Goal: Transaction & Acquisition: Purchase product/service

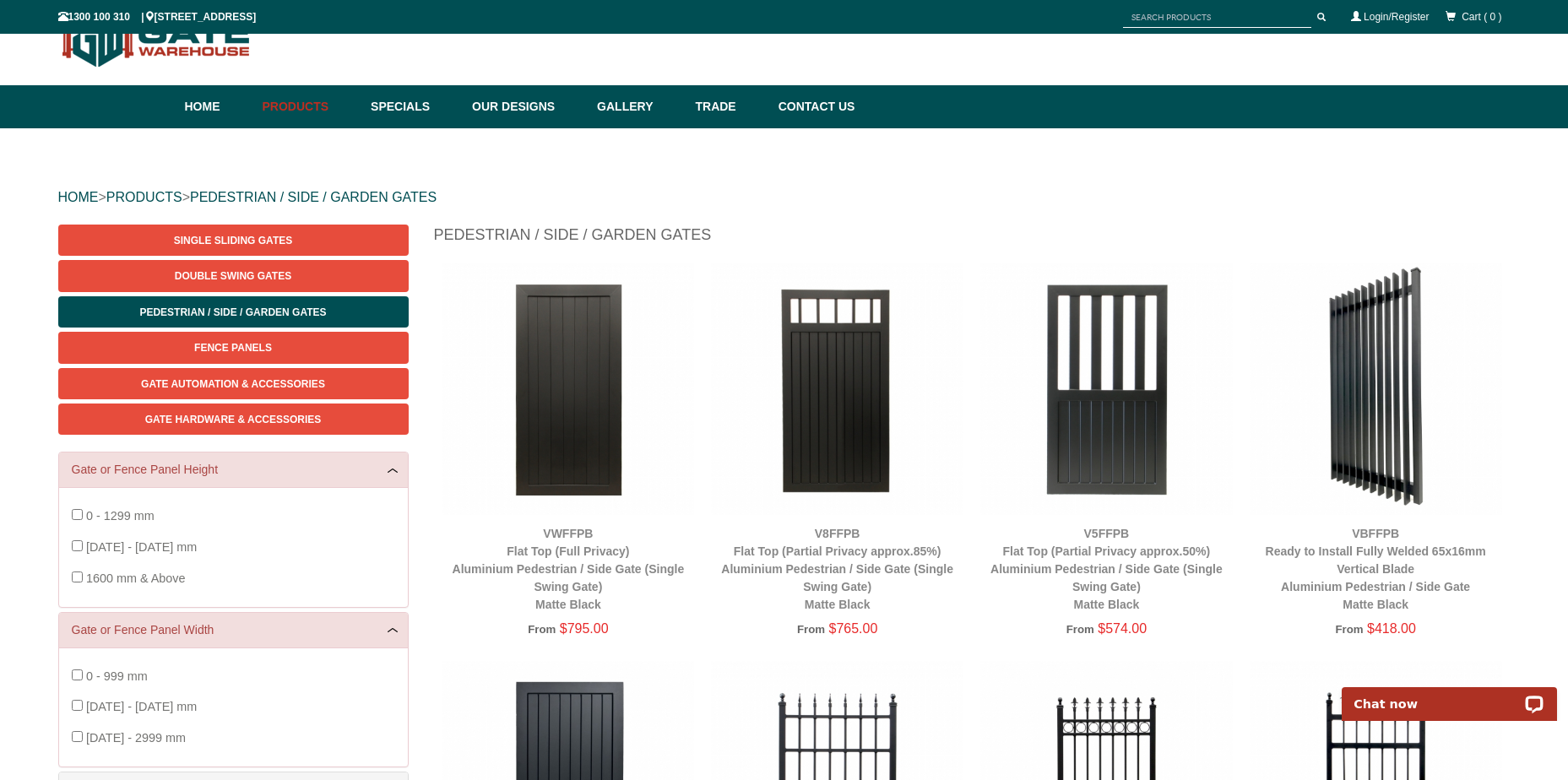
scroll to position [42, 0]
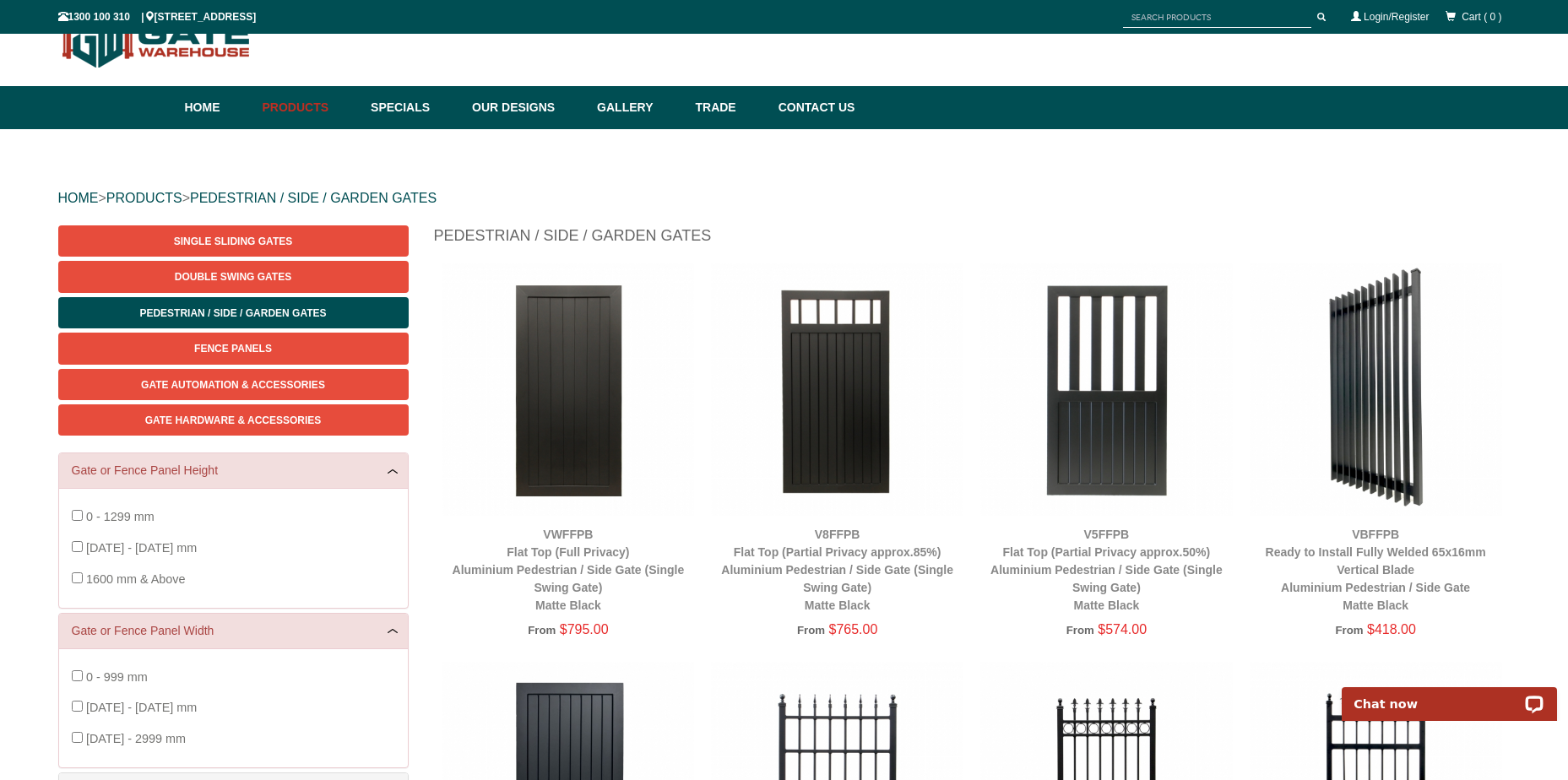
click at [1418, 324] on img at bounding box center [1376, 389] width 253 height 252
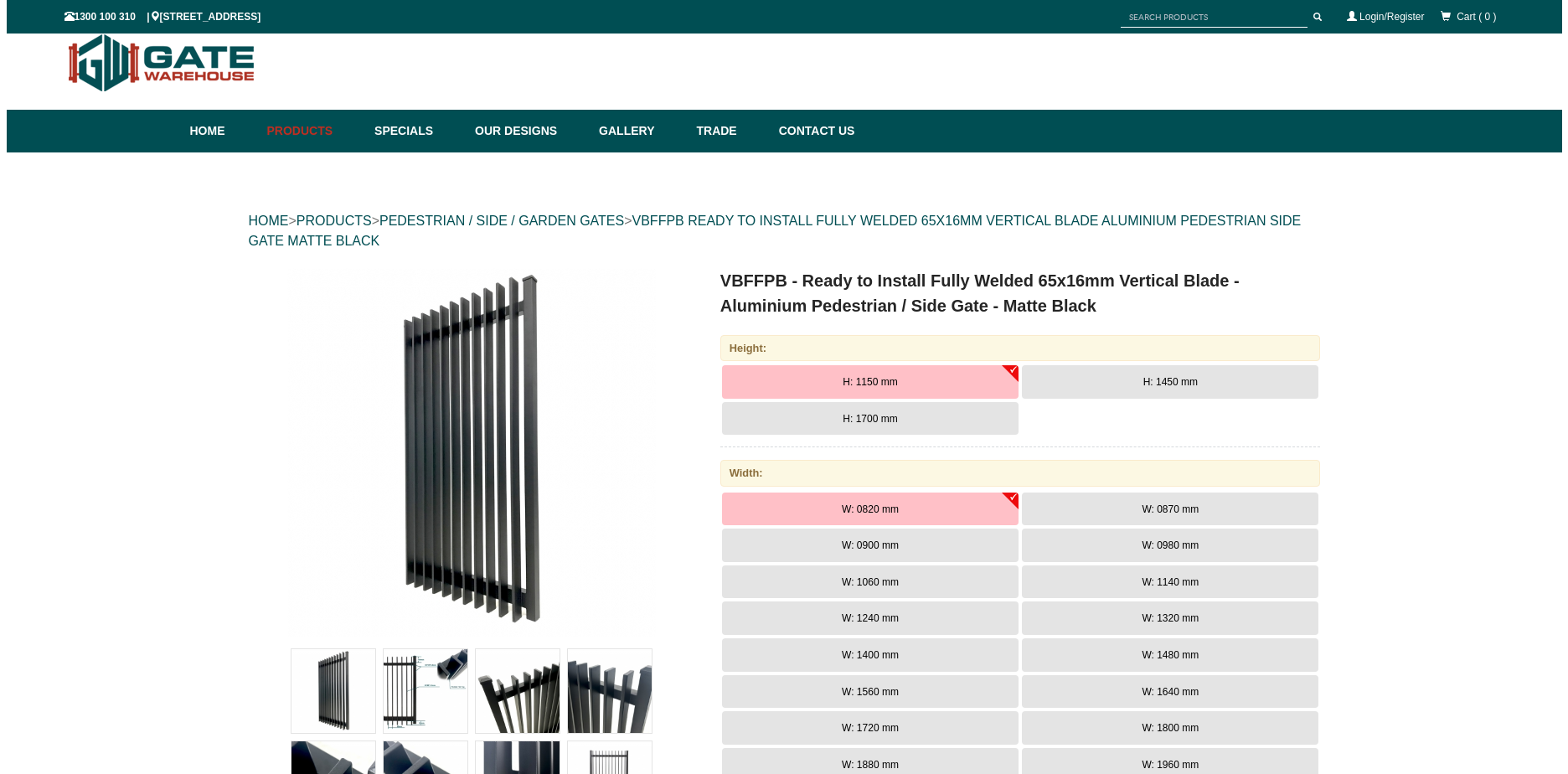
scroll to position [42, 0]
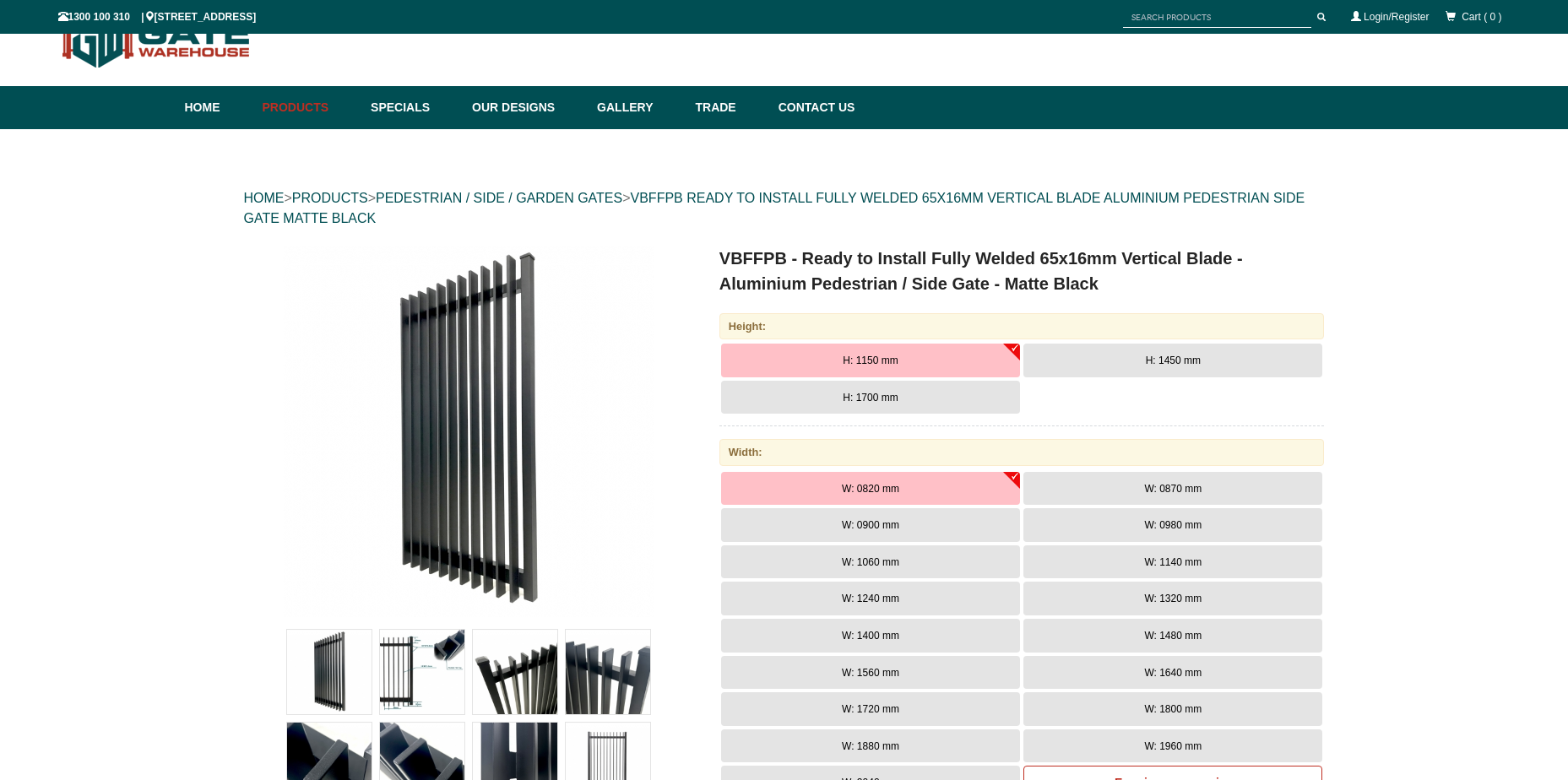
click at [413, 676] on img at bounding box center [422, 671] width 84 height 84
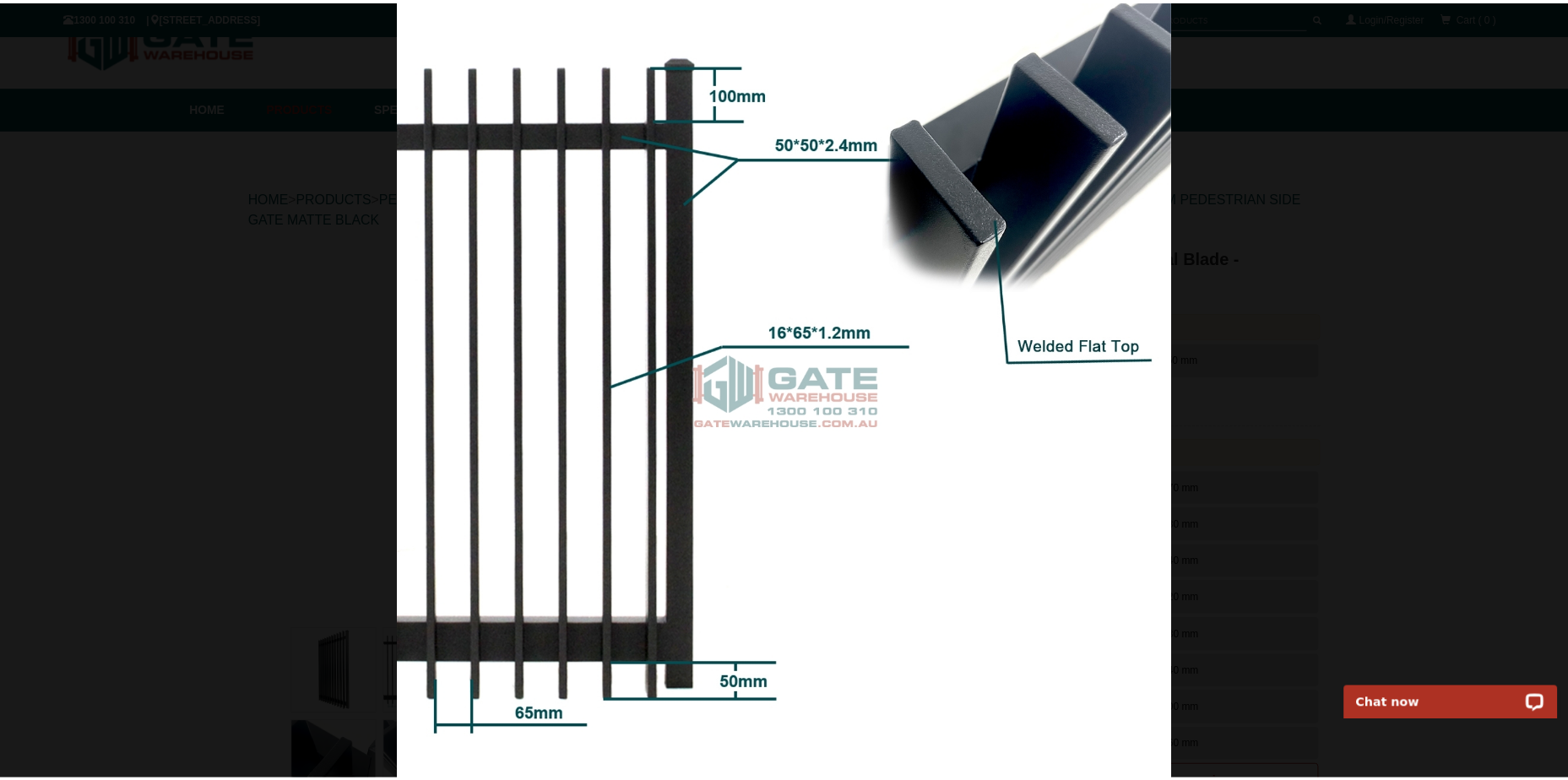
scroll to position [0, 0]
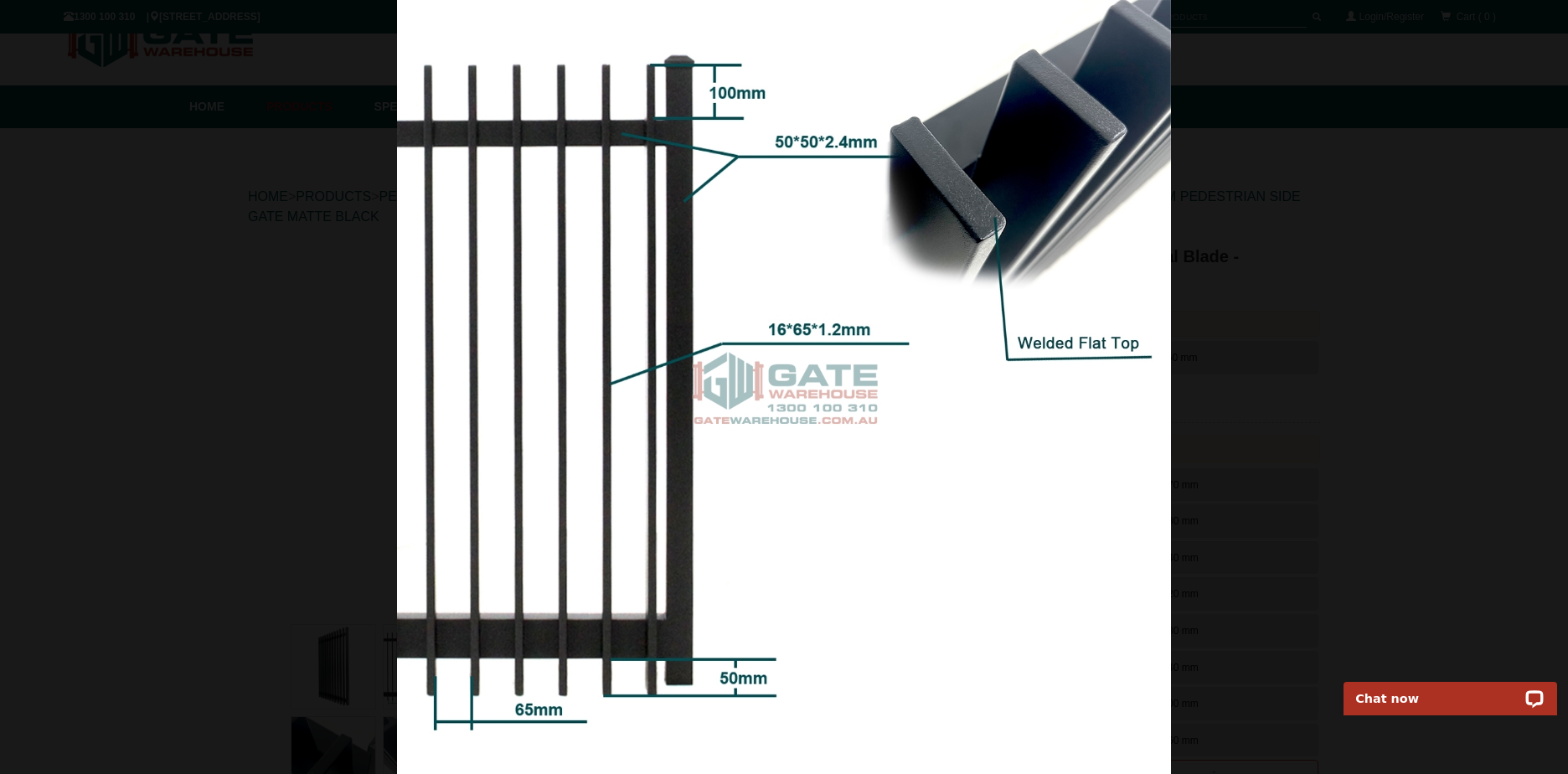
click at [273, 365] on div at bounding box center [784, 387] width 1568 height 774
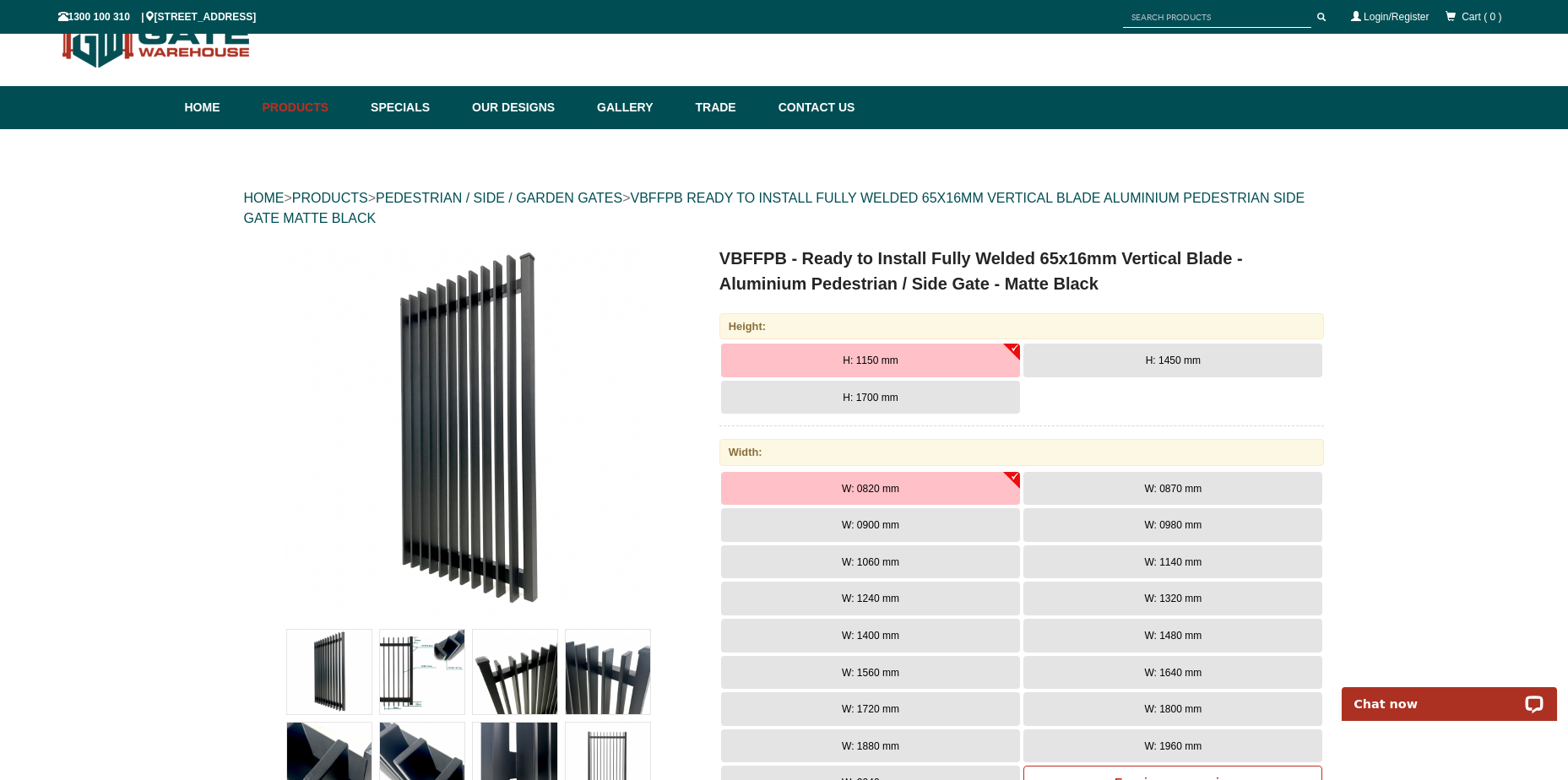
scroll to position [295, 0]
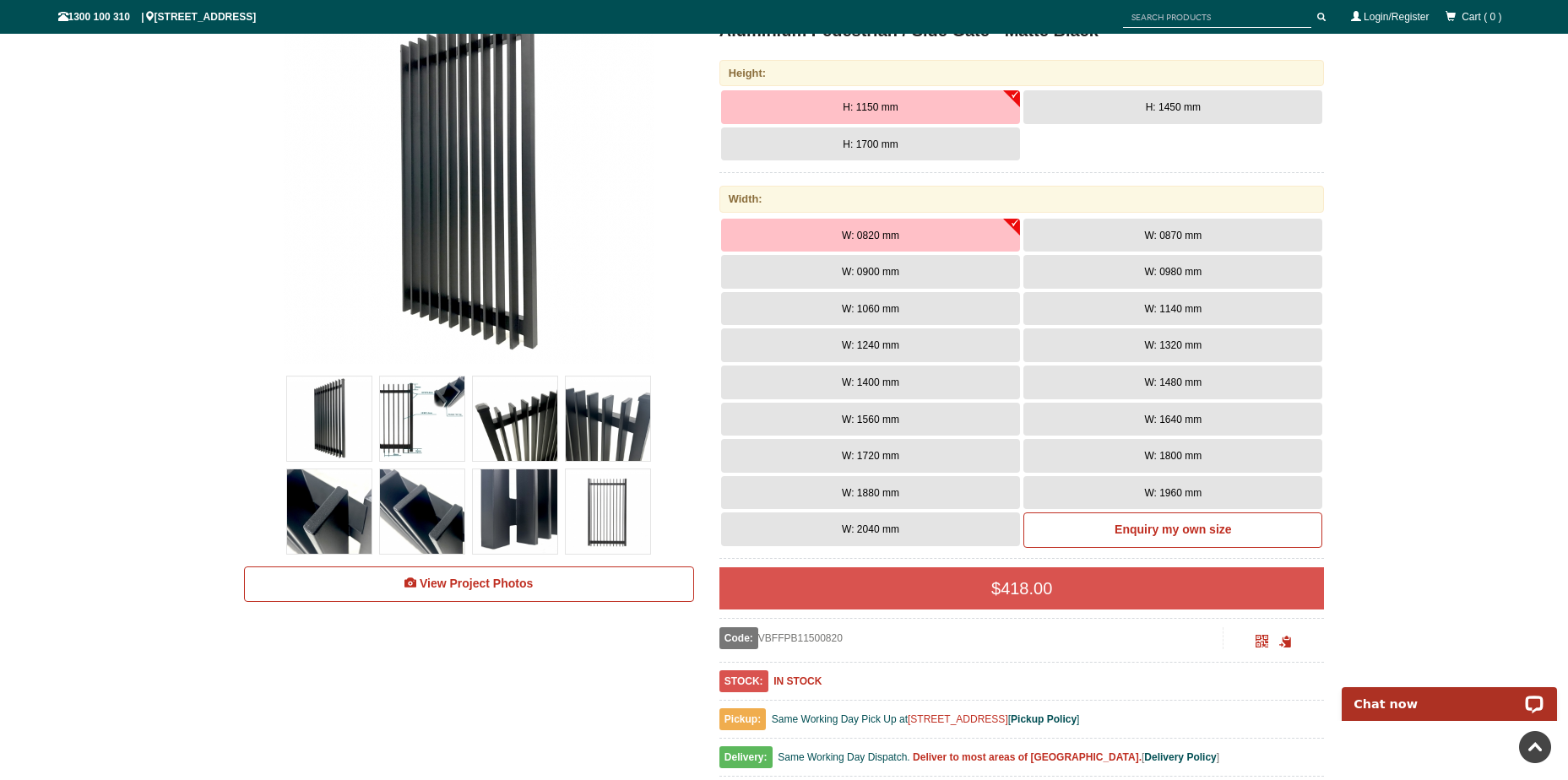
click at [497, 507] on img at bounding box center [515, 511] width 84 height 84
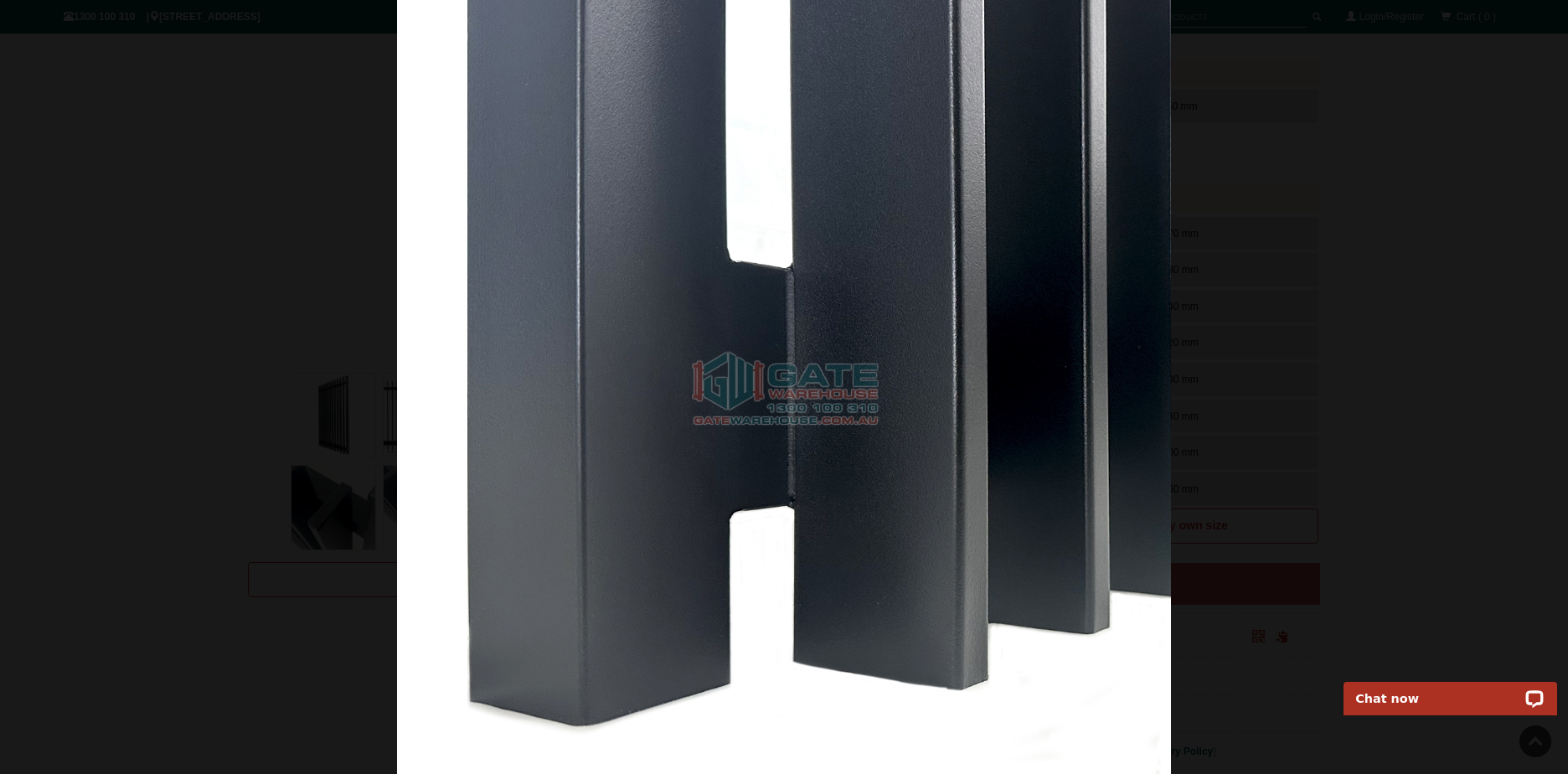
click at [264, 417] on div at bounding box center [784, 387] width 1568 height 774
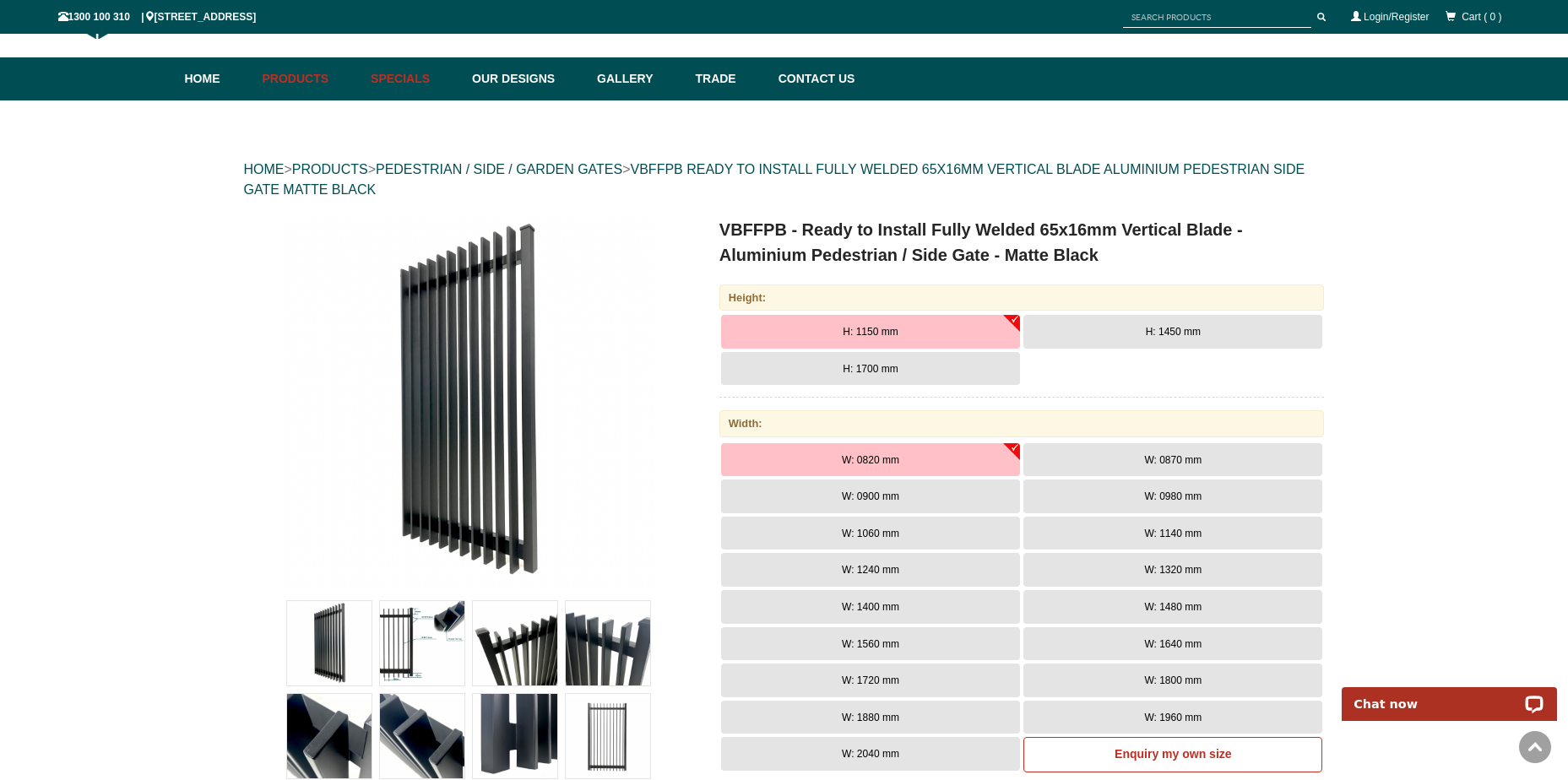
scroll to position [0, 0]
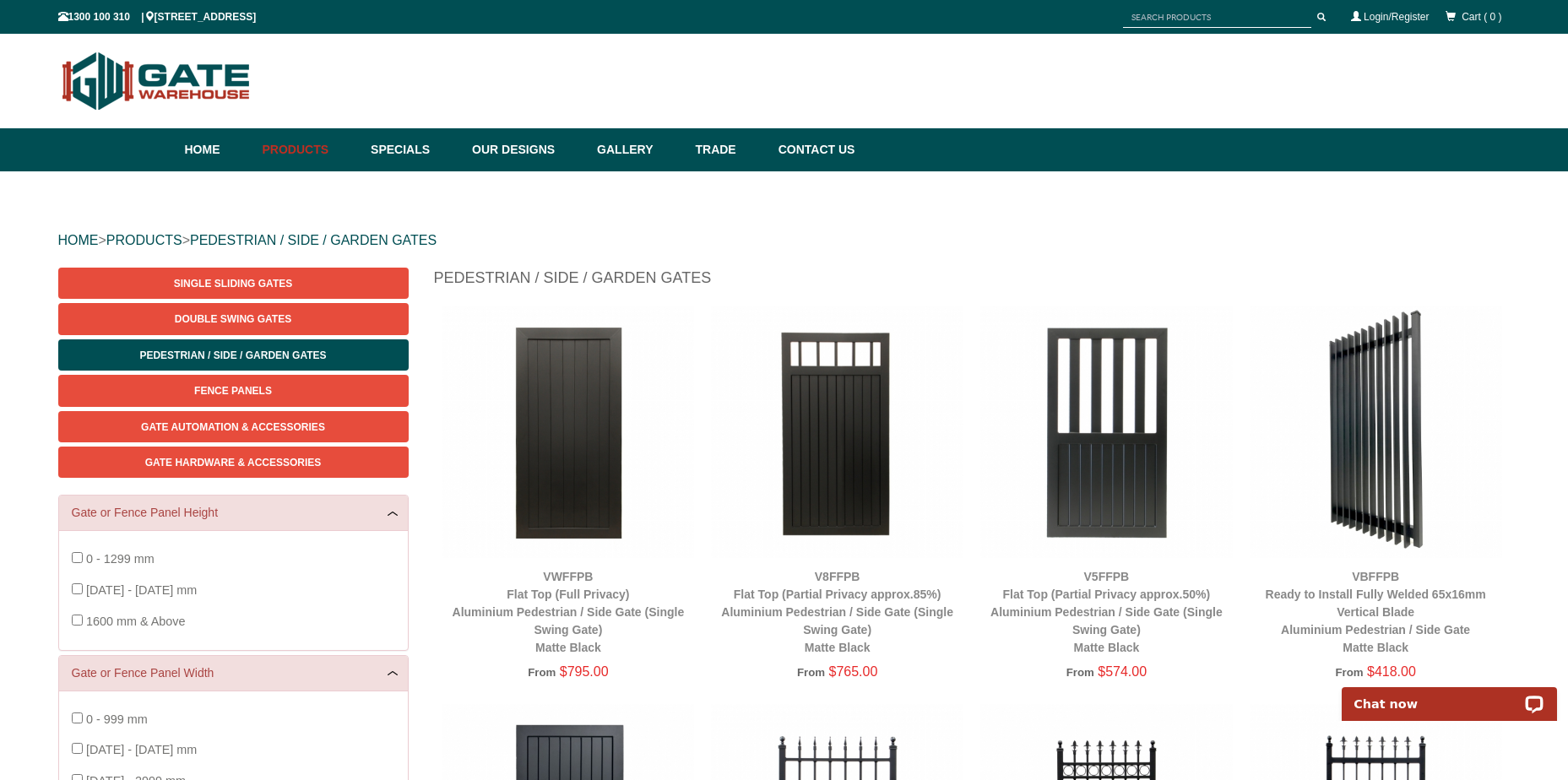
click at [1358, 457] on img at bounding box center [1376, 432] width 253 height 252
click at [1414, 531] on img at bounding box center [1376, 432] width 253 height 252
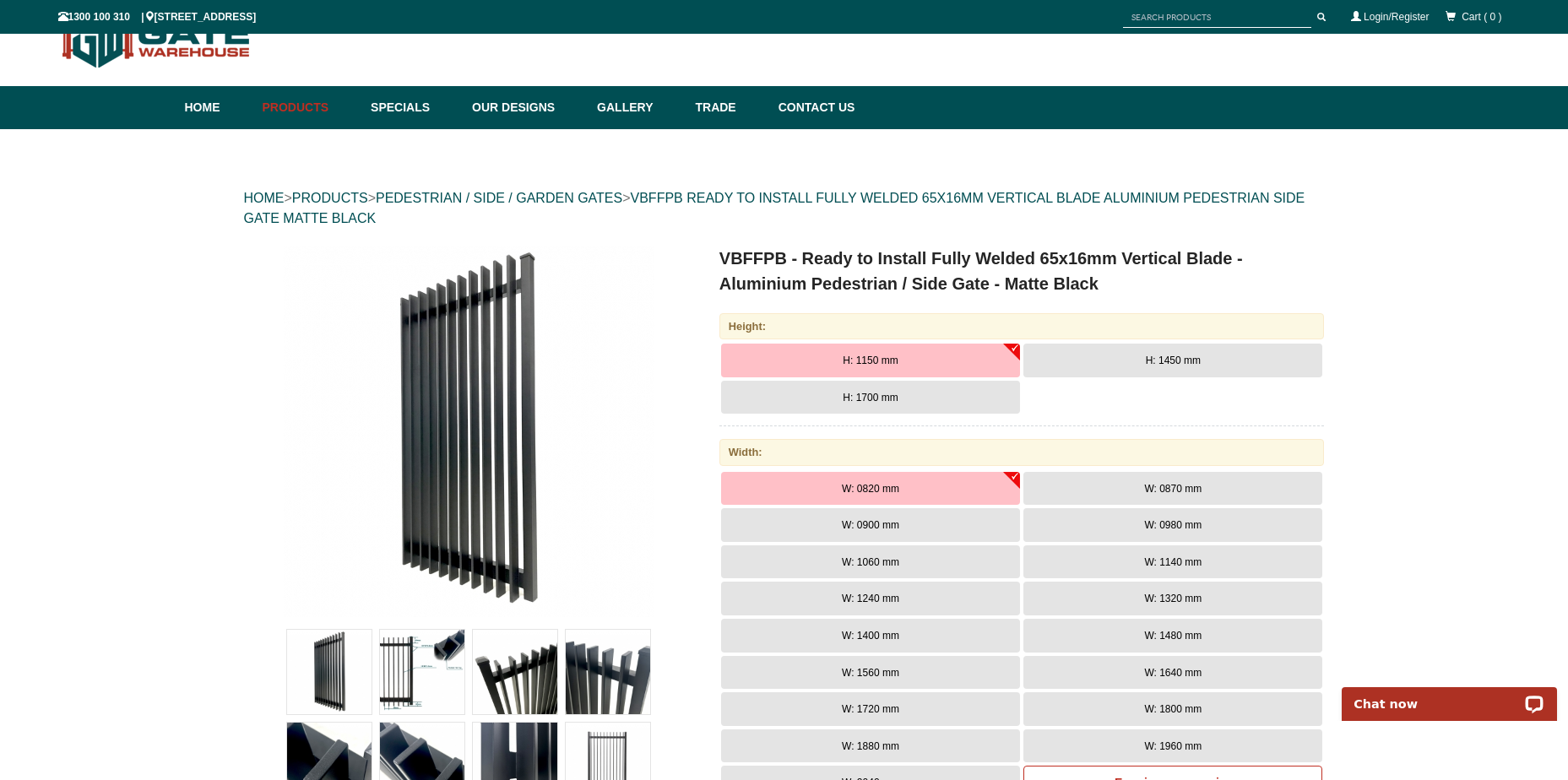
click at [1141, 352] on button "H: 1450 mm" at bounding box center [1172, 360] width 299 height 34
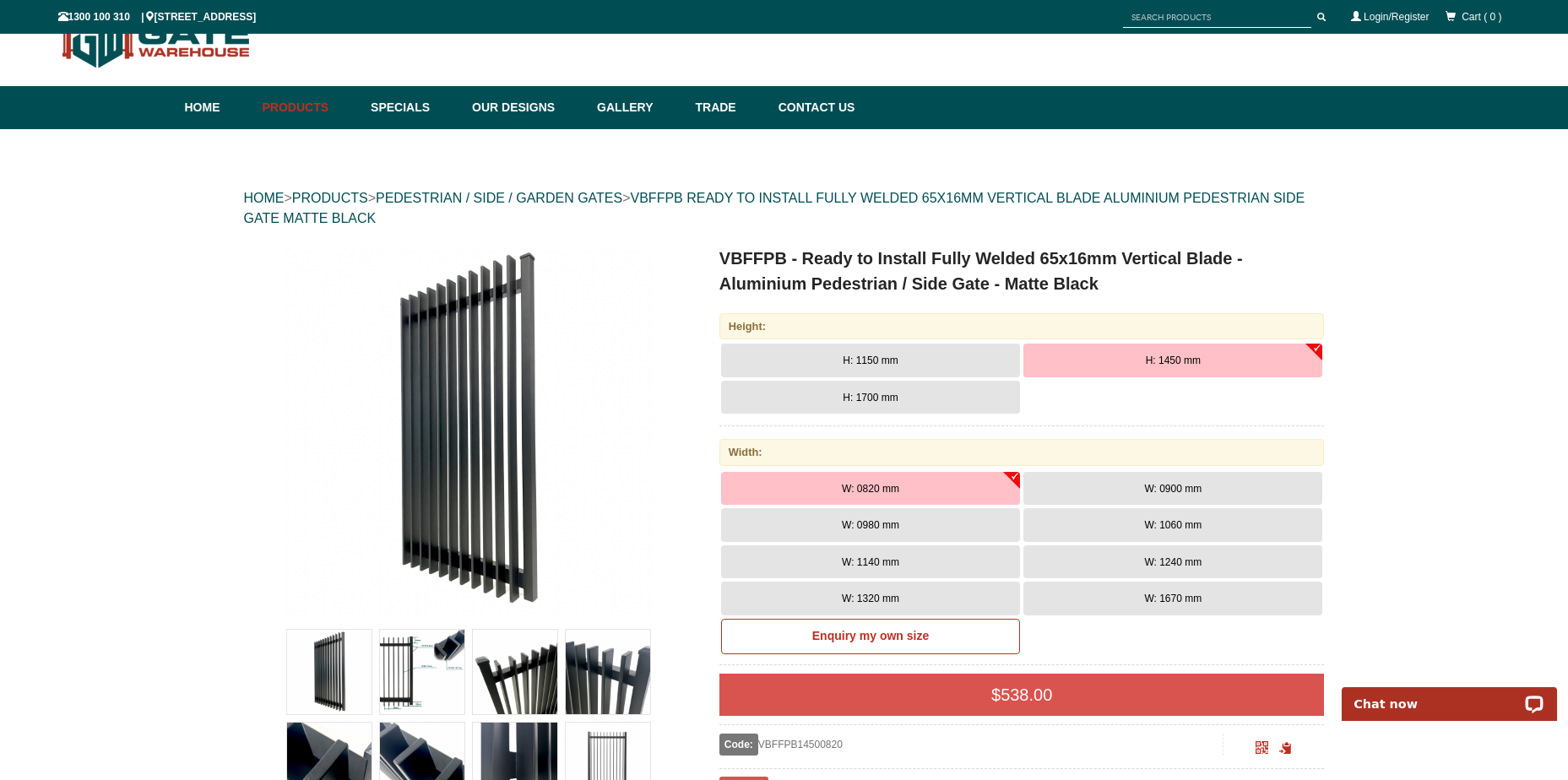
click at [1145, 492] on span "W: 0900 mm" at bounding box center [1172, 488] width 57 height 11
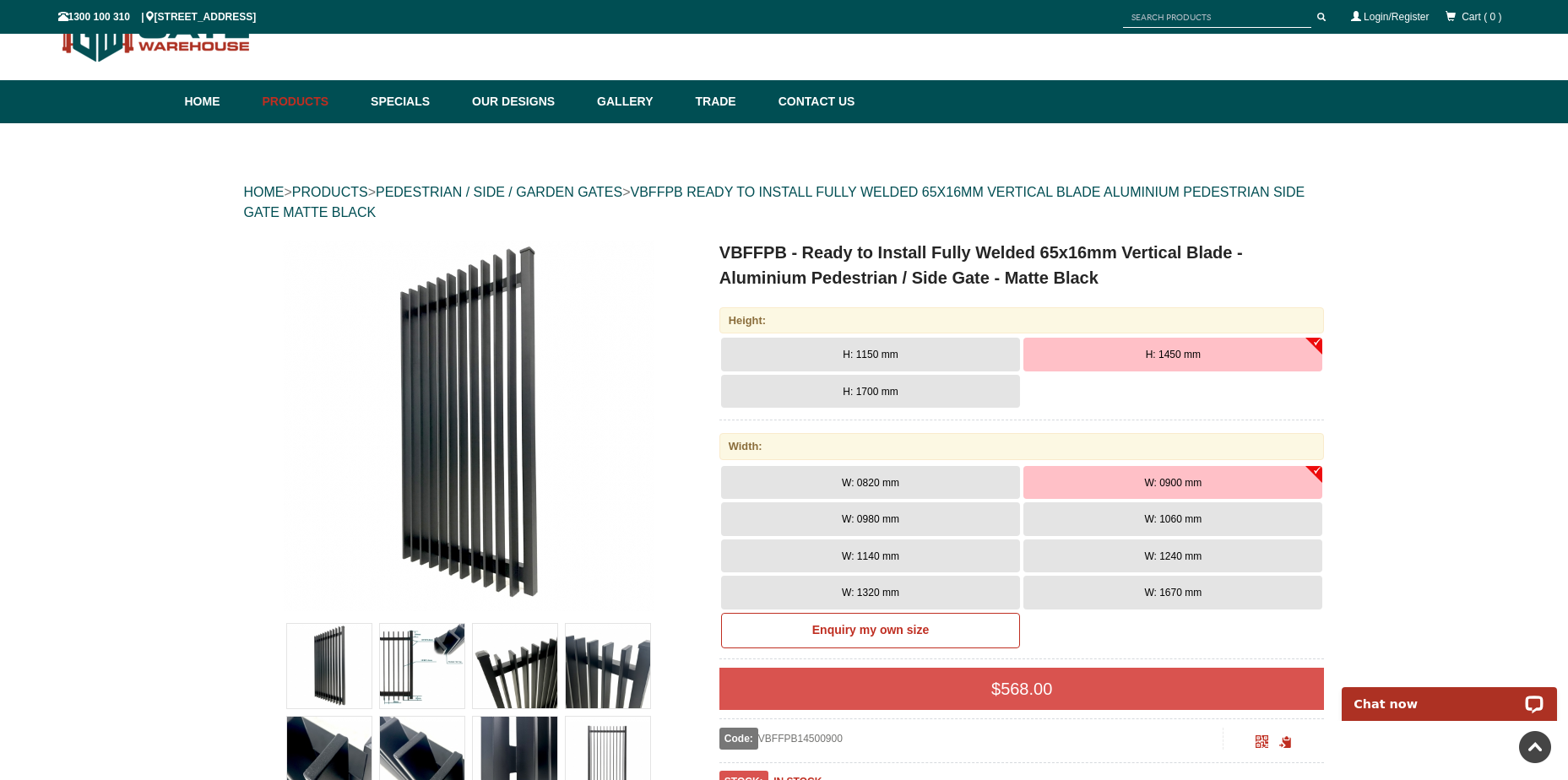
scroll to position [42, 0]
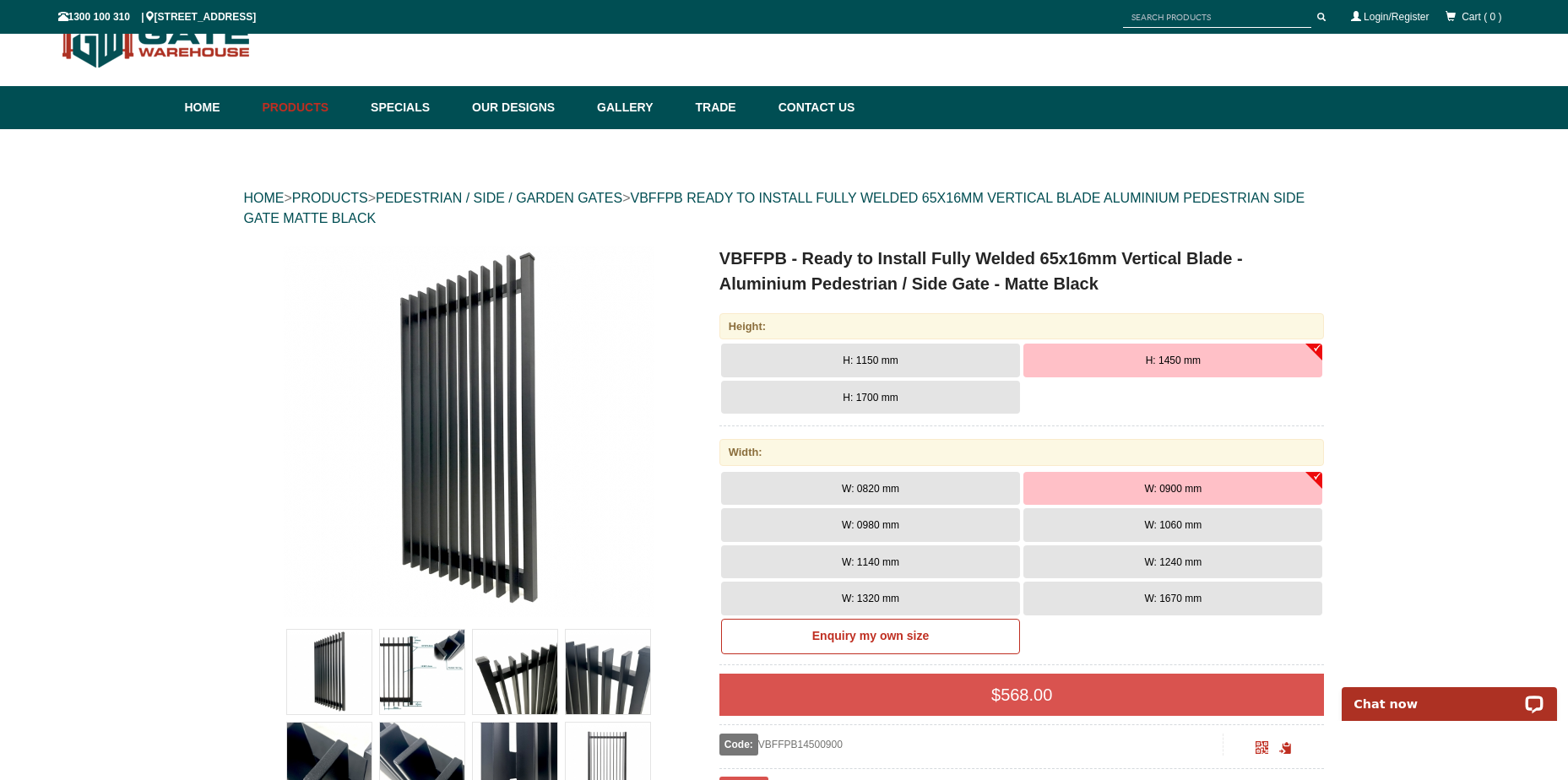
click at [535, 670] on img at bounding box center [515, 671] width 84 height 84
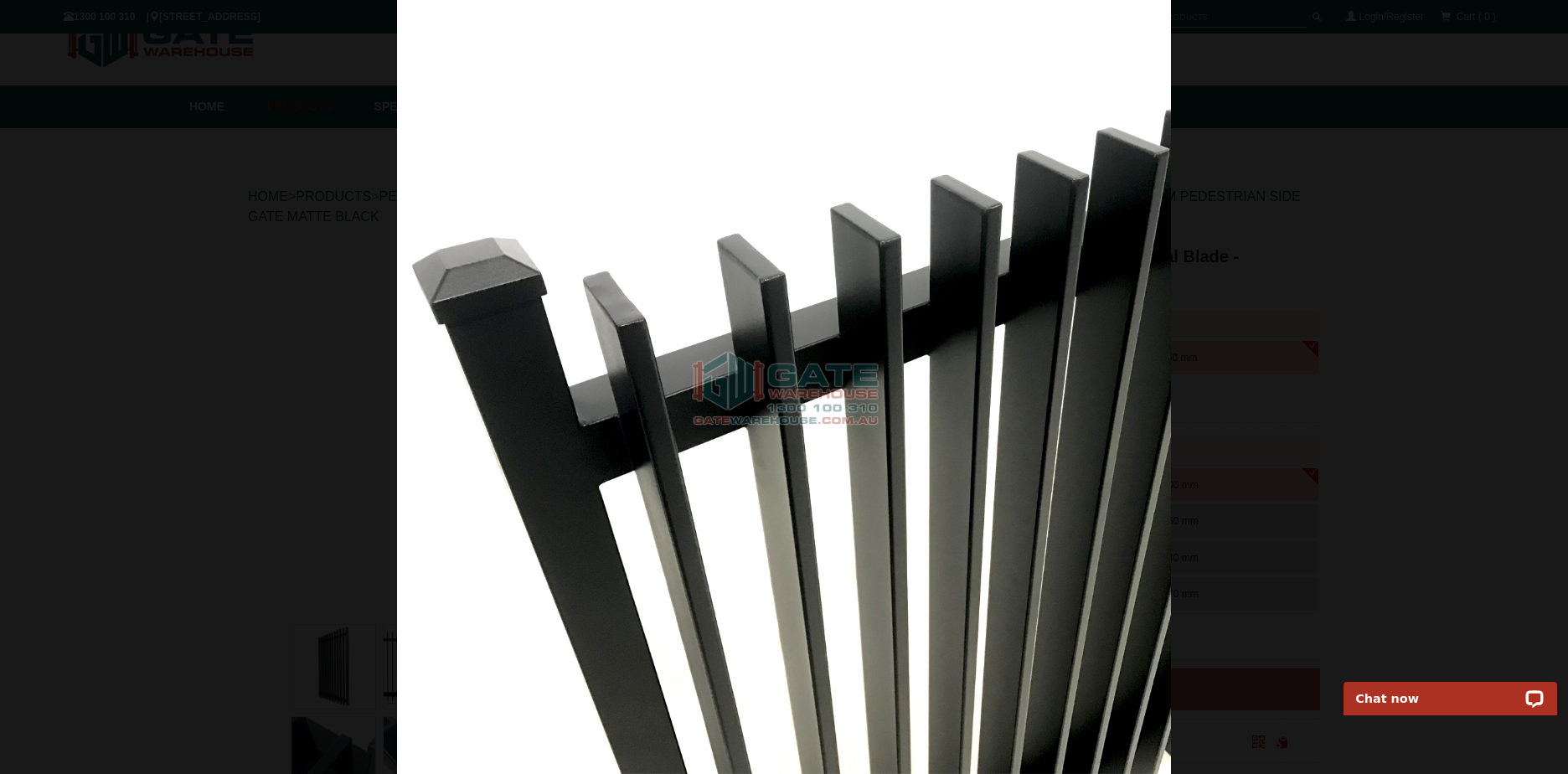
click at [161, 458] on div at bounding box center [784, 387] width 1568 height 774
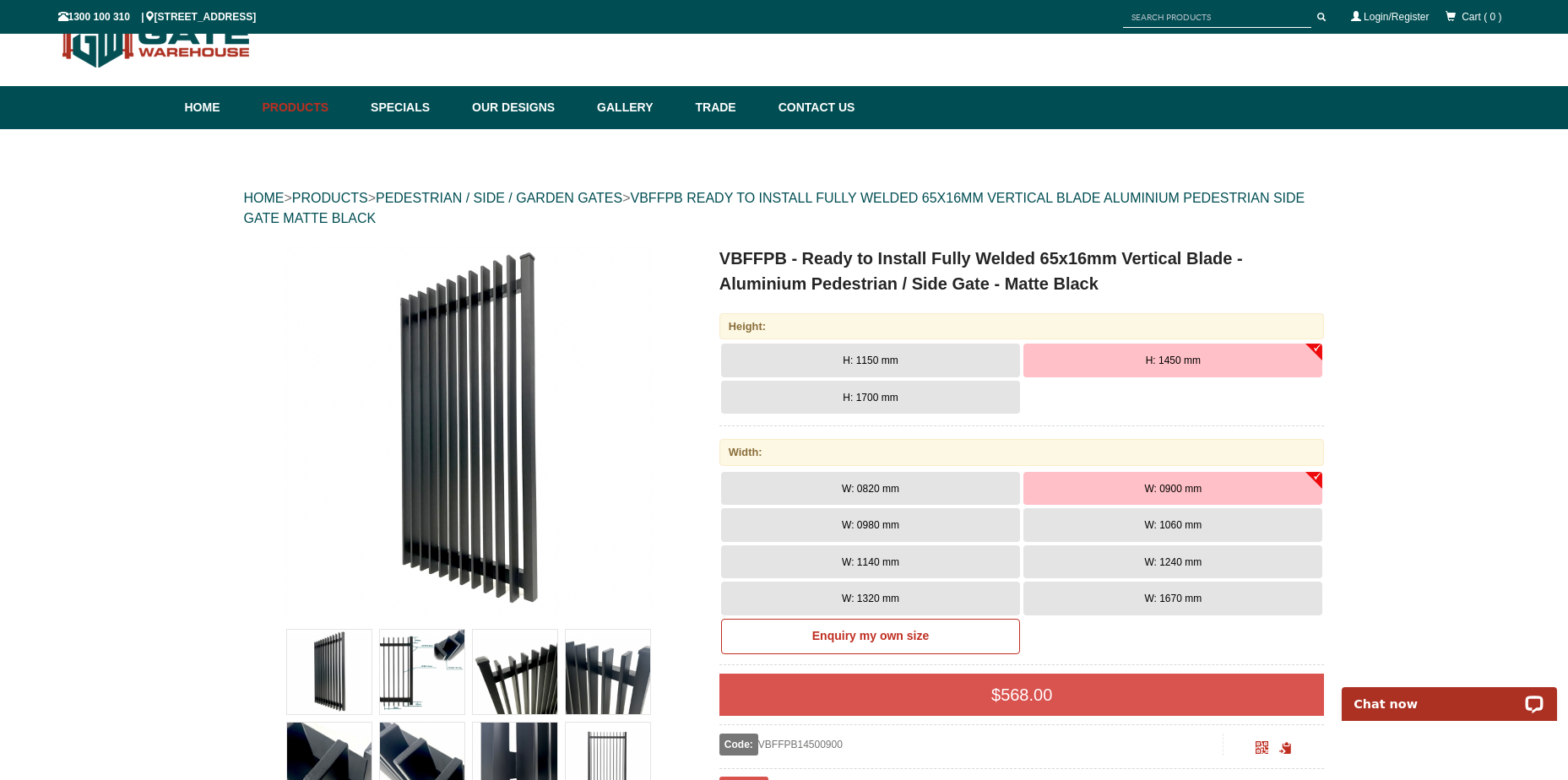
click at [597, 673] on img at bounding box center [608, 671] width 84 height 84
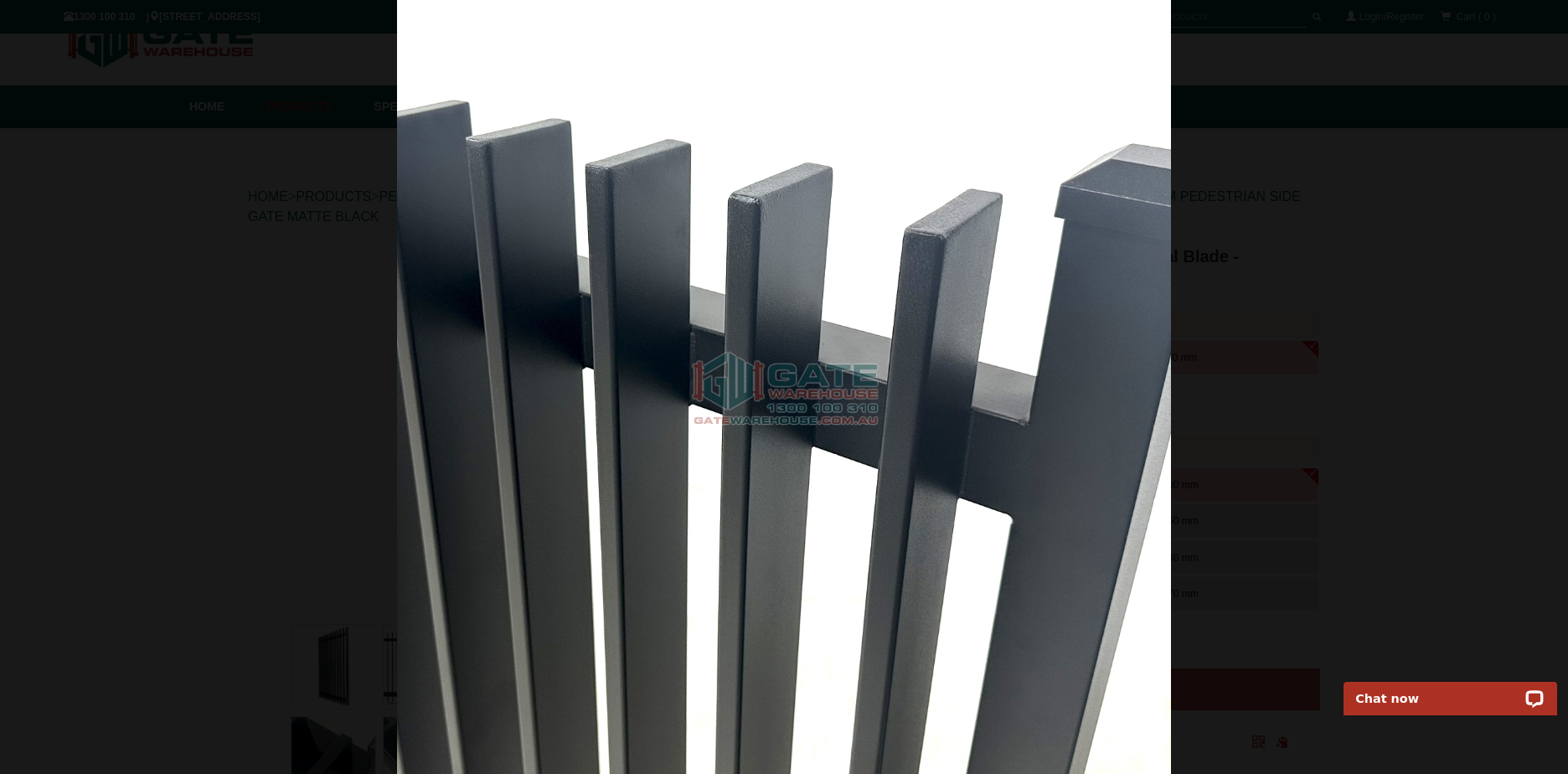
click at [125, 401] on div at bounding box center [784, 387] width 1568 height 774
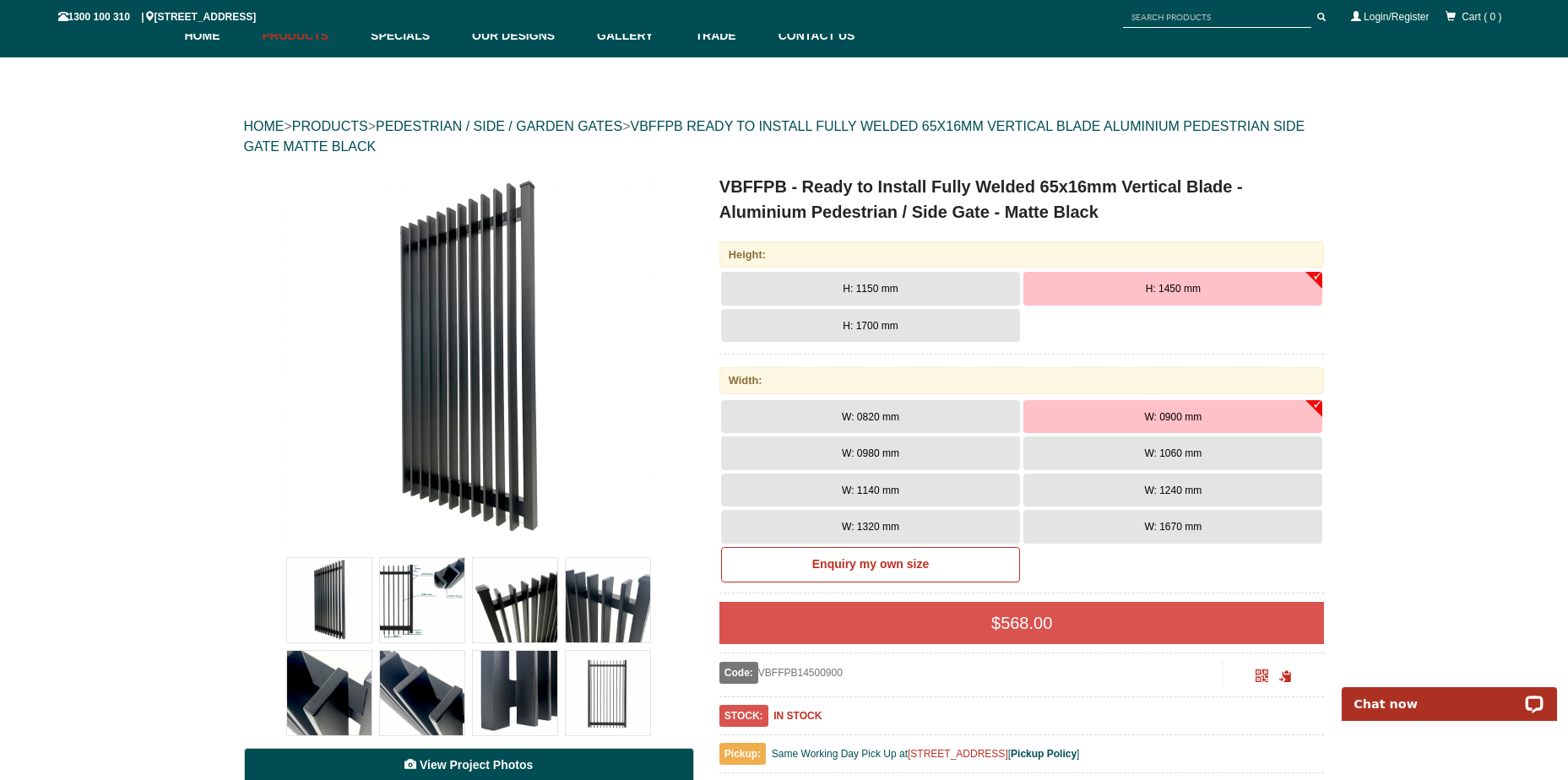
scroll to position [211, 0]
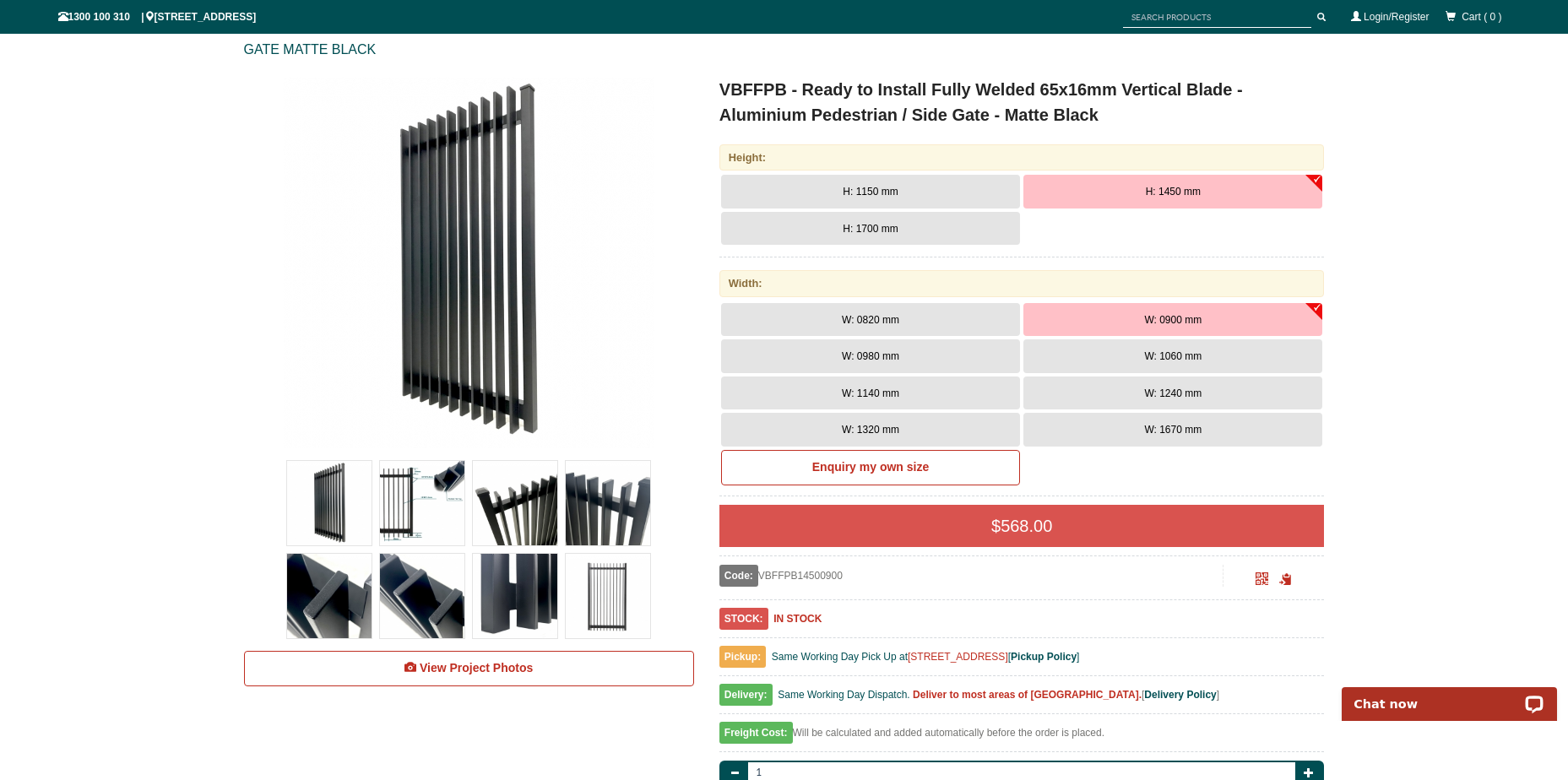
click at [651, 605] on img at bounding box center [608, 596] width 84 height 84
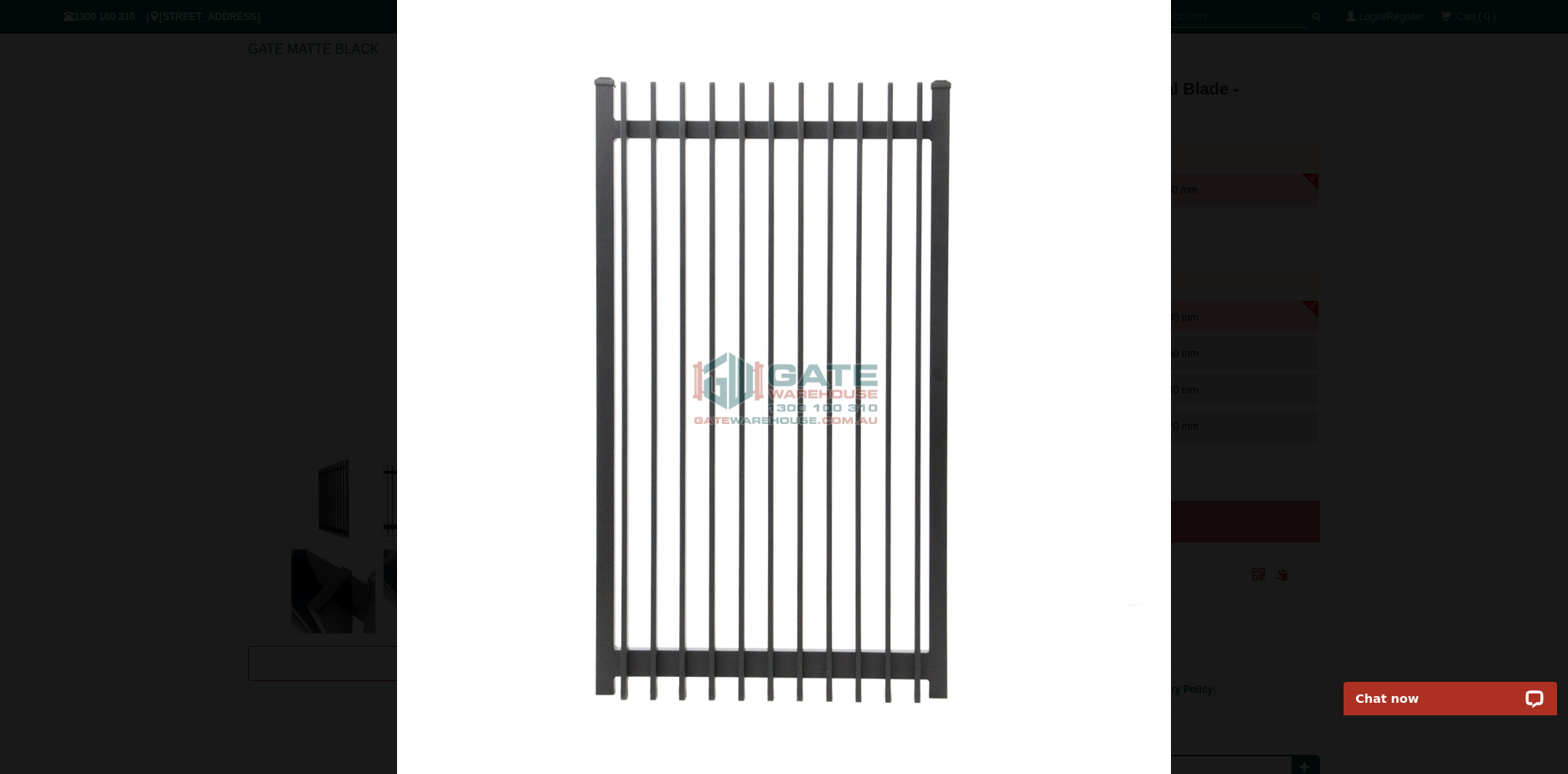
click at [72, 272] on div at bounding box center [784, 387] width 1568 height 774
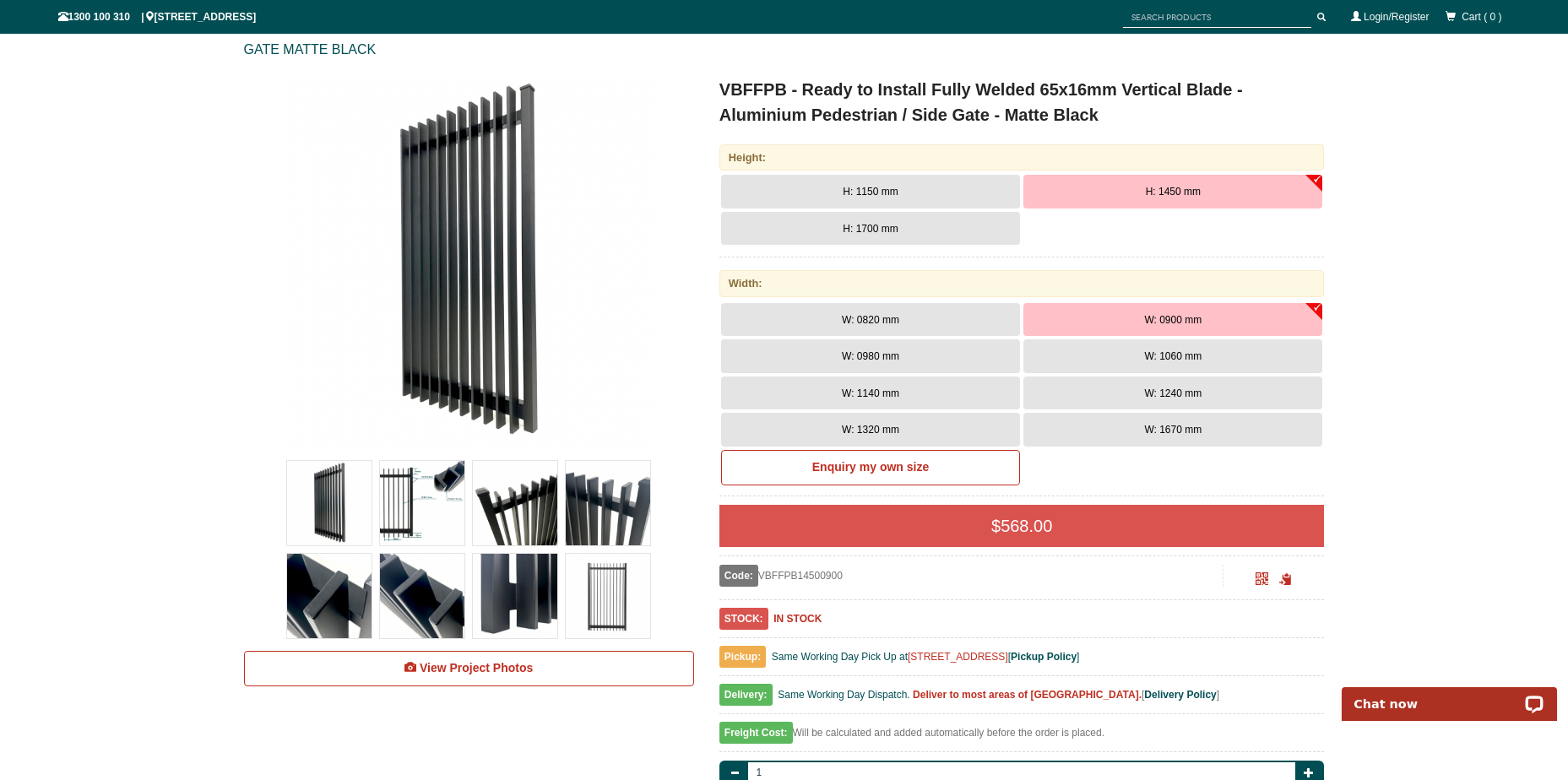
click at [610, 535] on img at bounding box center [608, 503] width 84 height 84
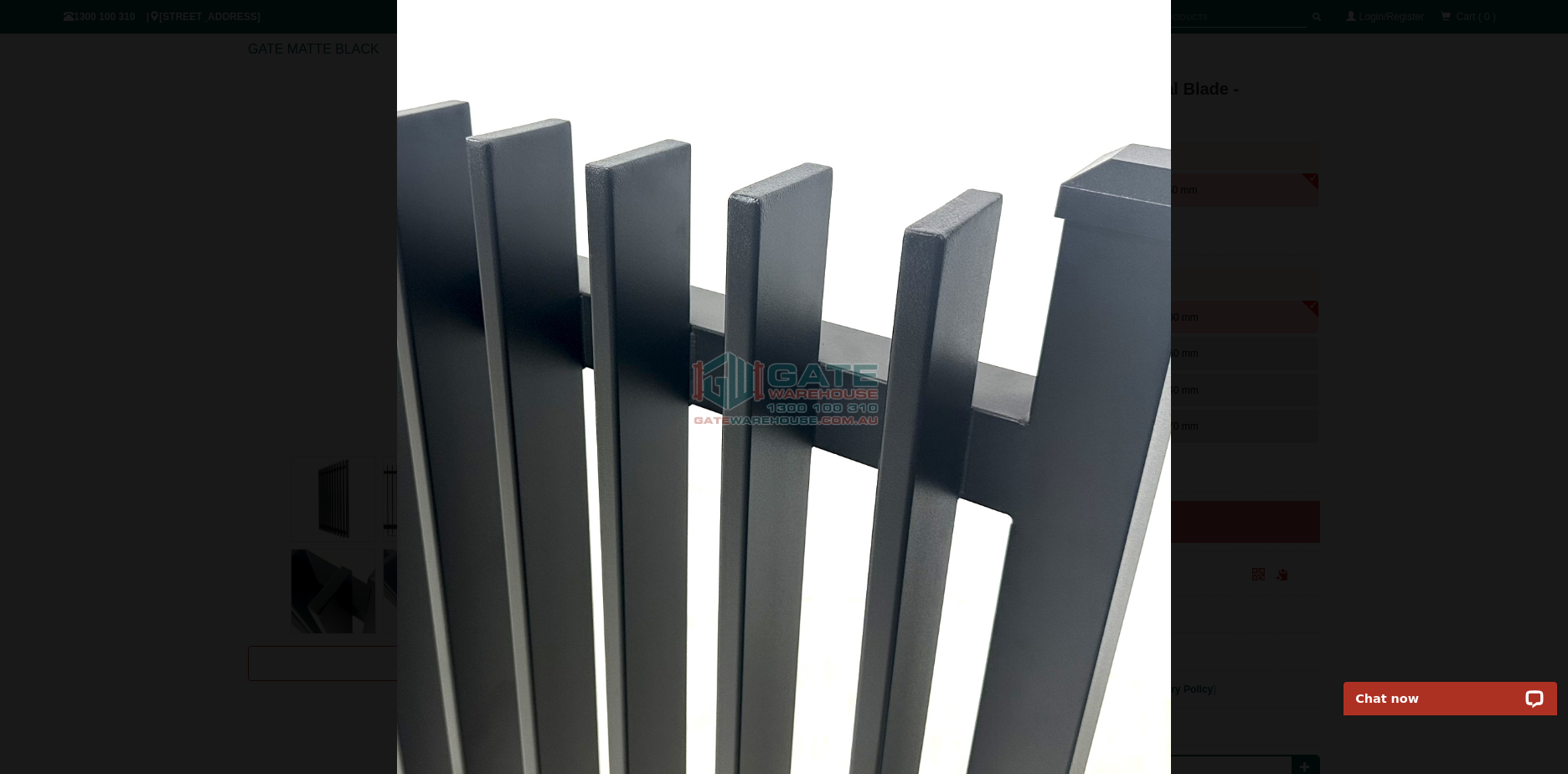
click at [1492, 179] on div at bounding box center [784, 387] width 1568 height 774
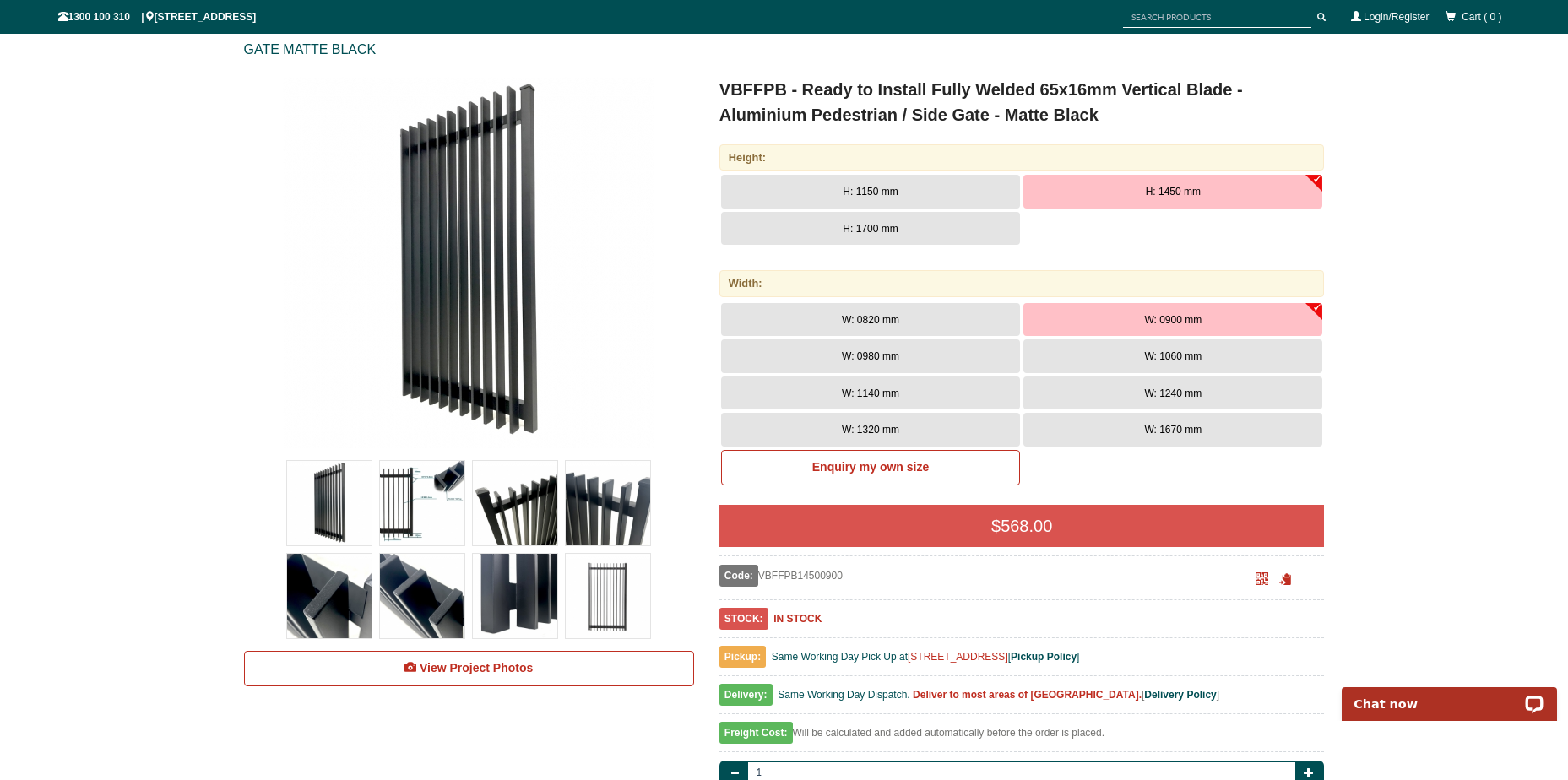
click at [540, 518] on img at bounding box center [515, 503] width 84 height 84
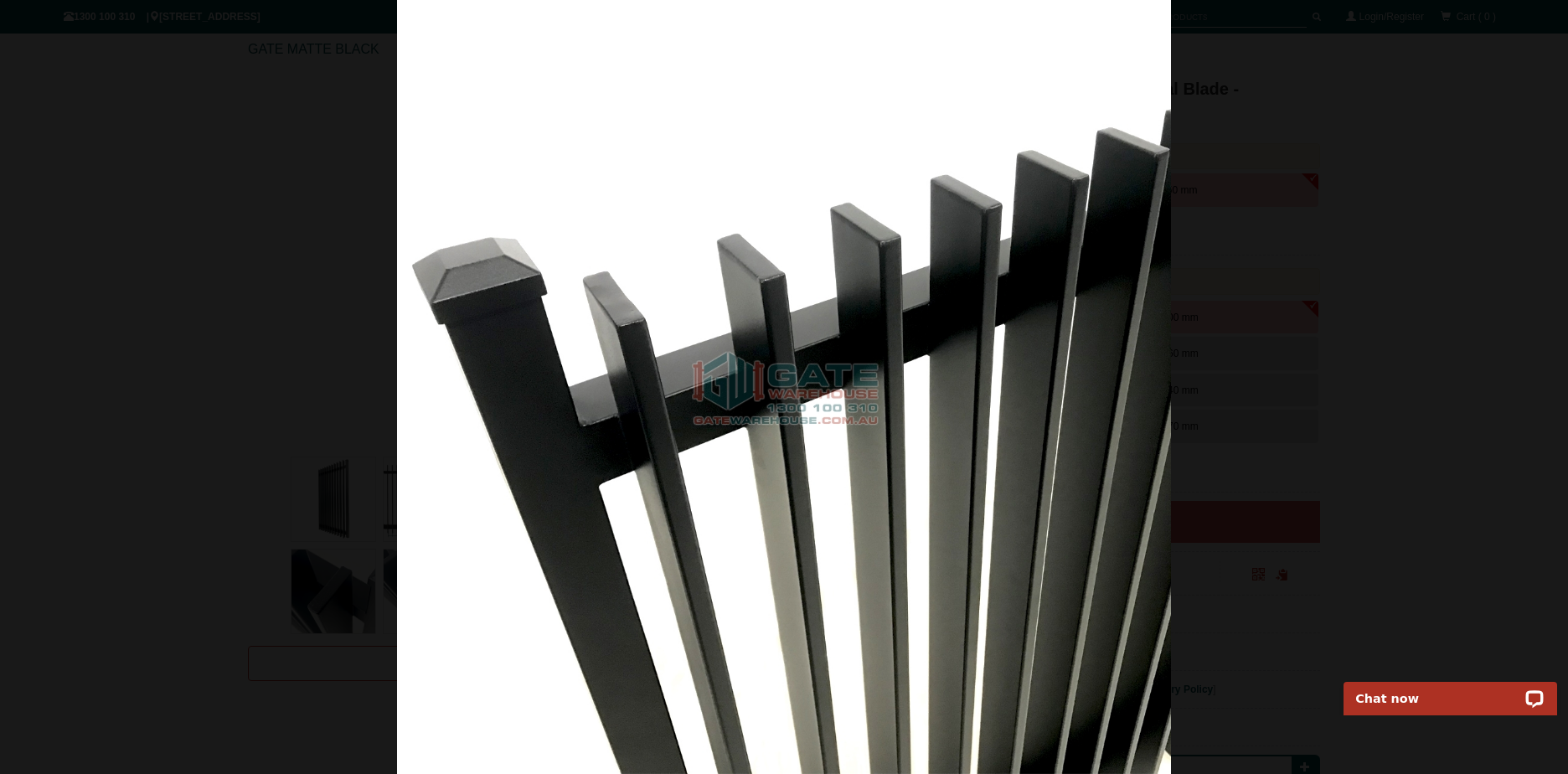
click at [66, 369] on div at bounding box center [784, 387] width 1568 height 774
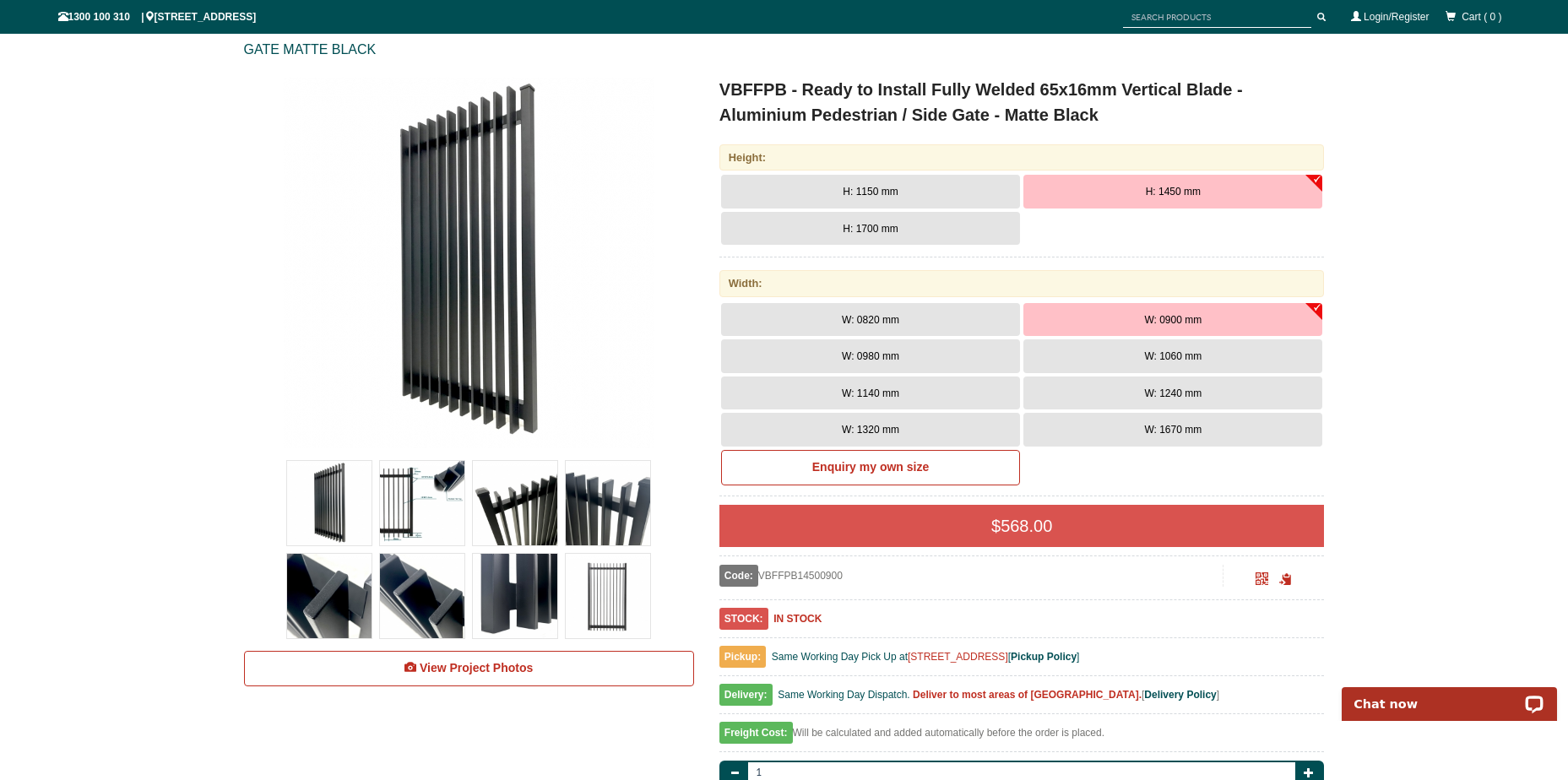
click at [384, 486] on img at bounding box center [422, 503] width 84 height 84
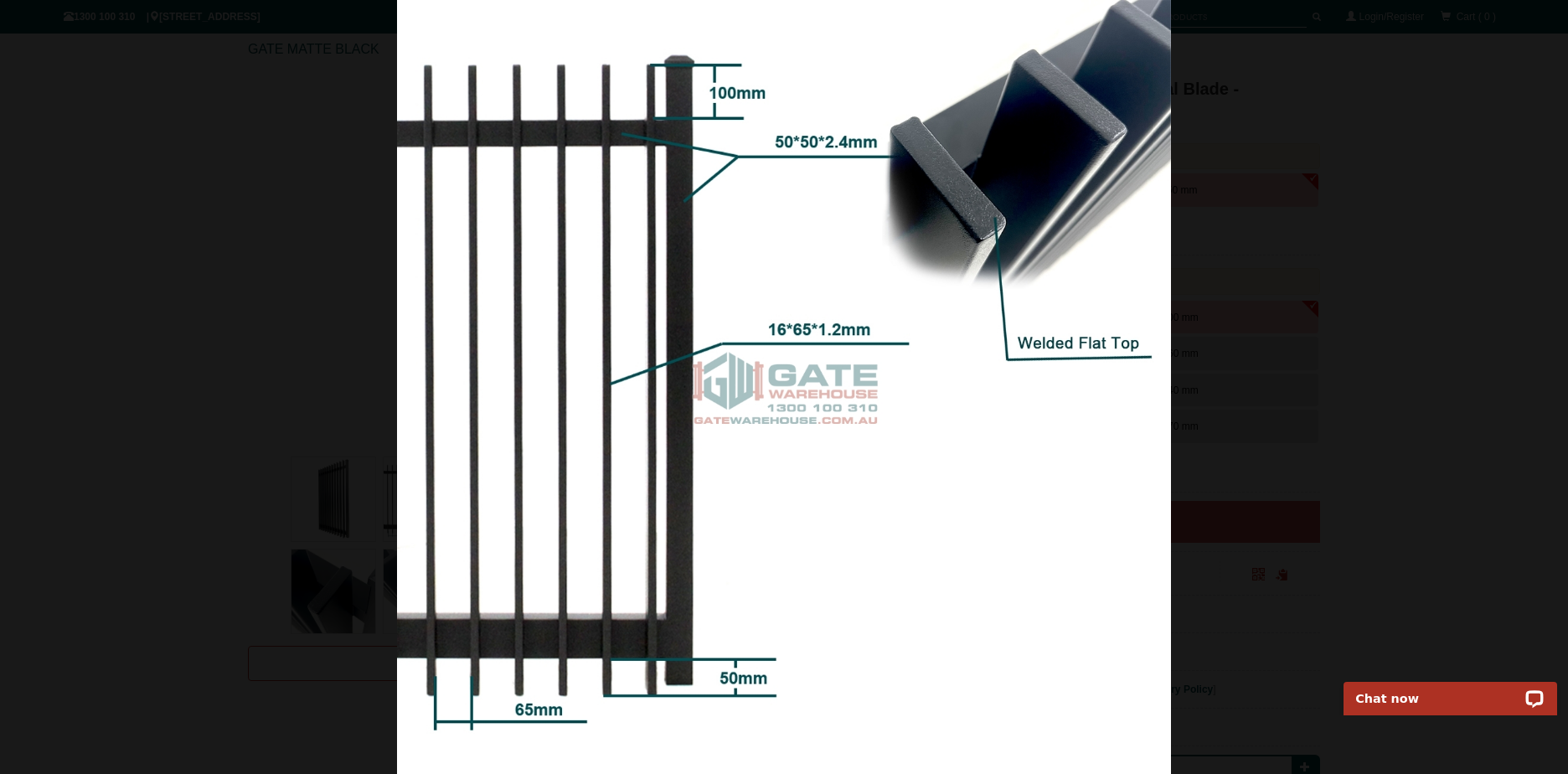
click at [267, 446] on div at bounding box center [784, 387] width 1568 height 774
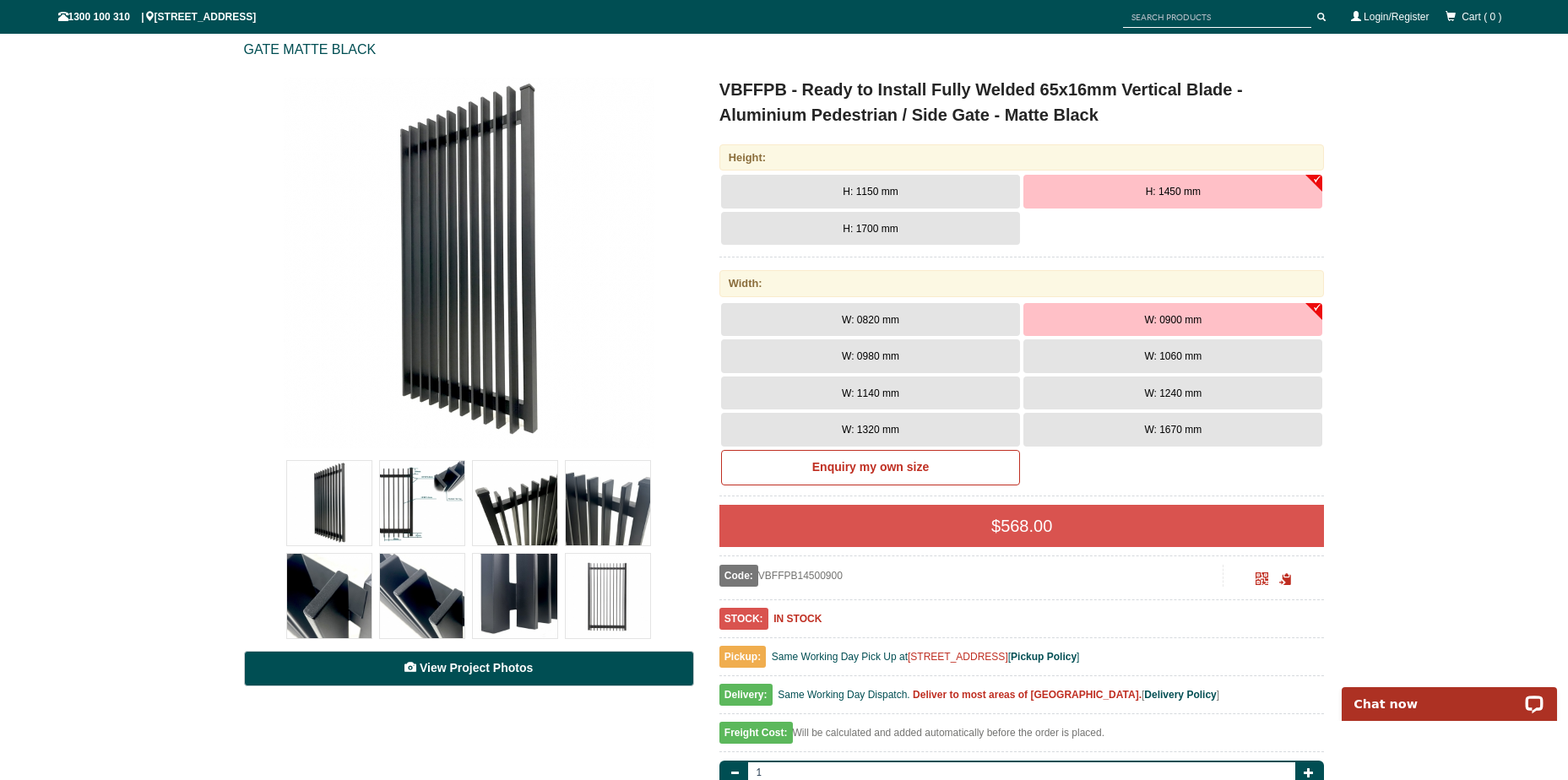
click at [564, 685] on link "View Project Photos" at bounding box center [468, 668] width 450 height 35
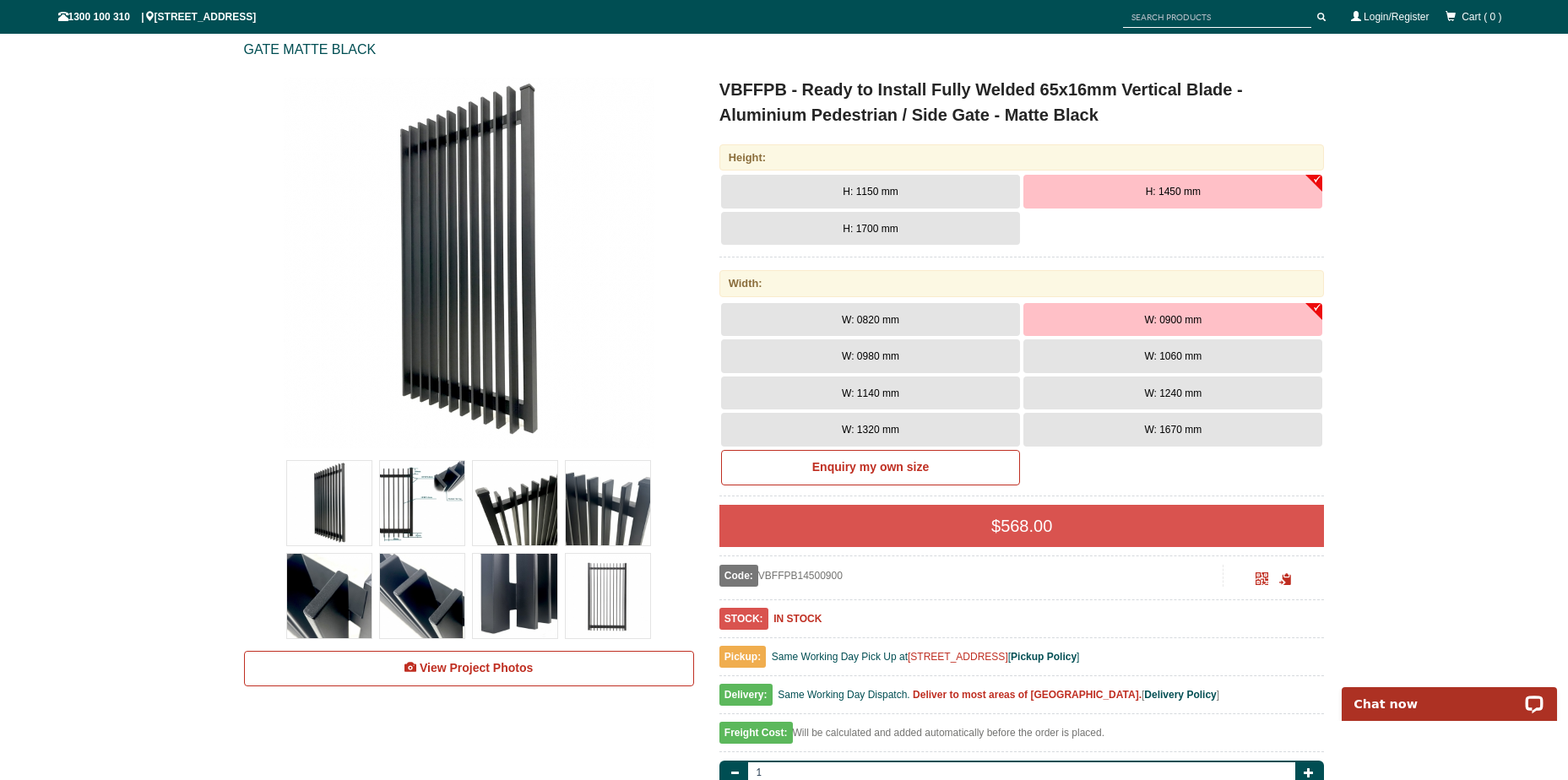
scroll to position [9490, 0]
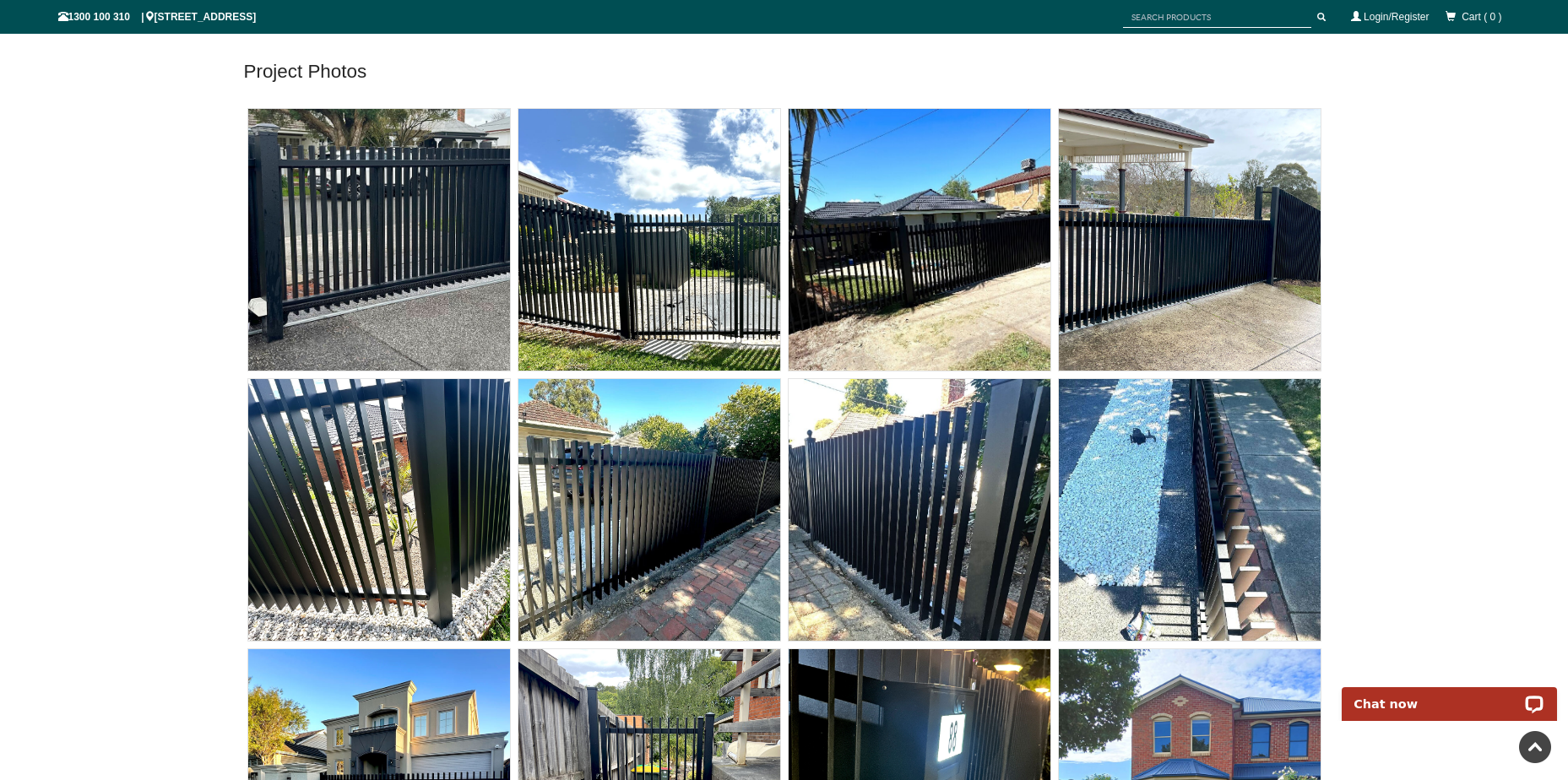
click at [675, 252] on img at bounding box center [649, 239] width 262 height 262
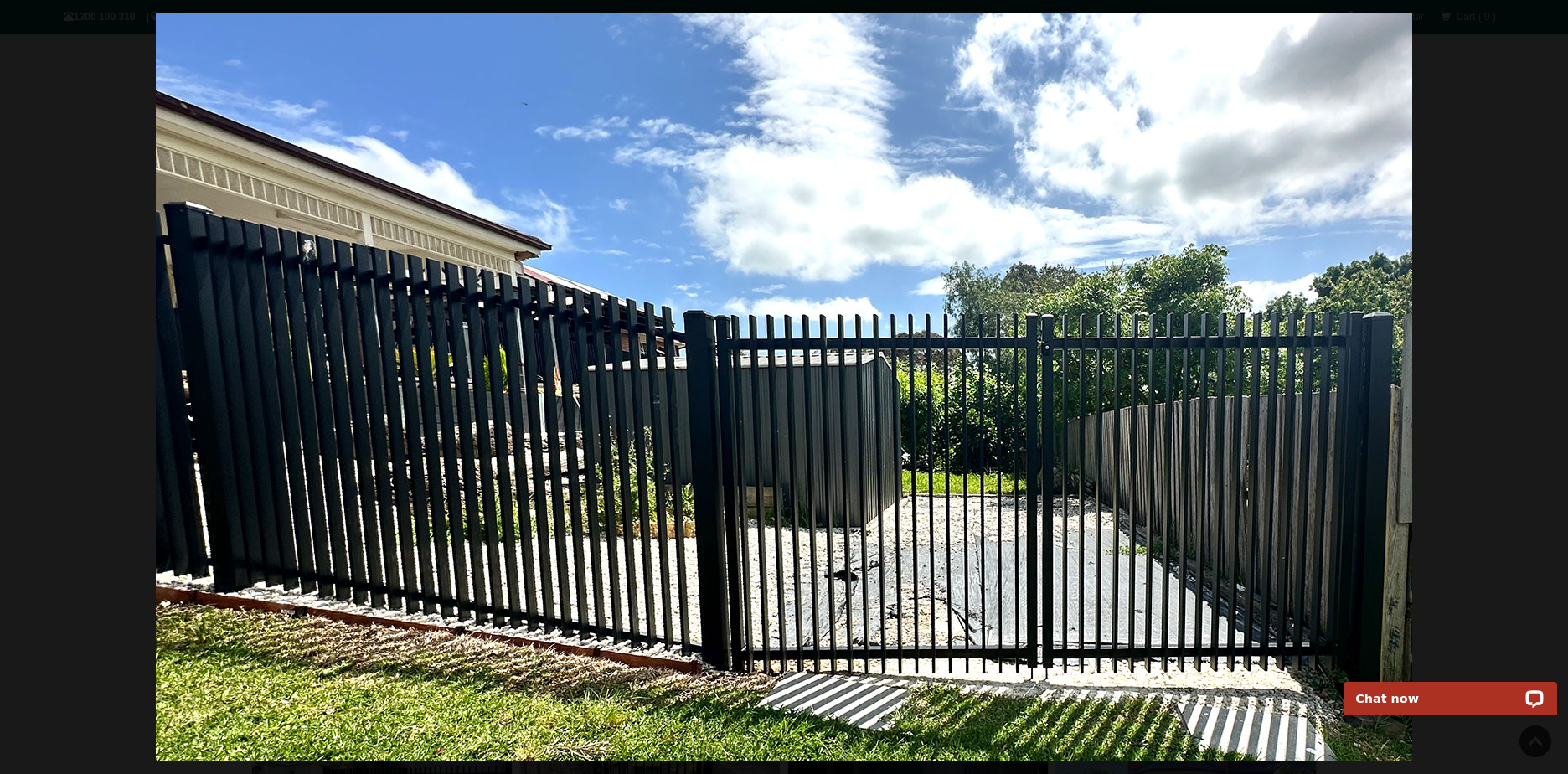
click at [90, 192] on div at bounding box center [784, 387] width 1568 height 774
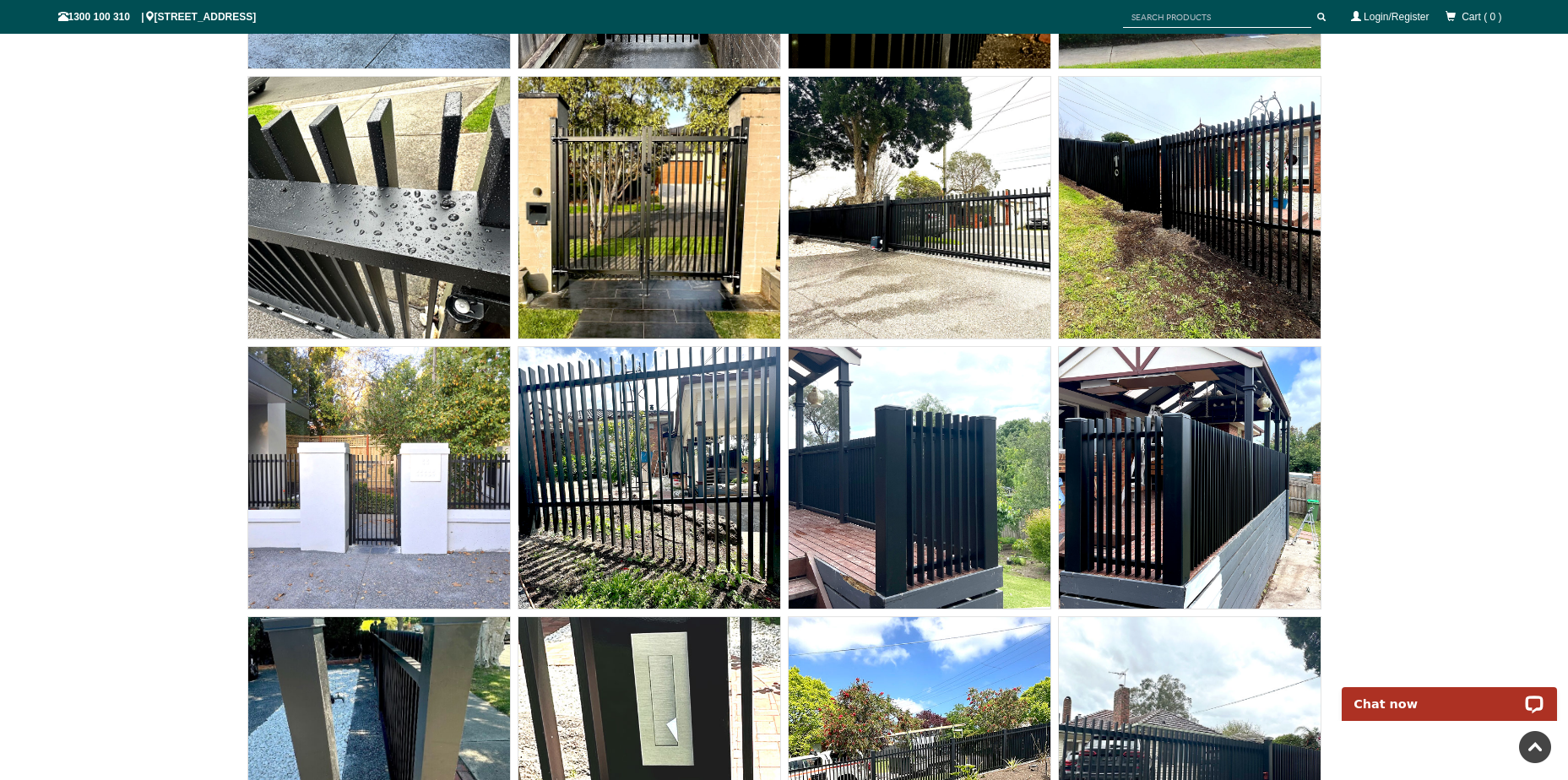
scroll to position [10334, 0]
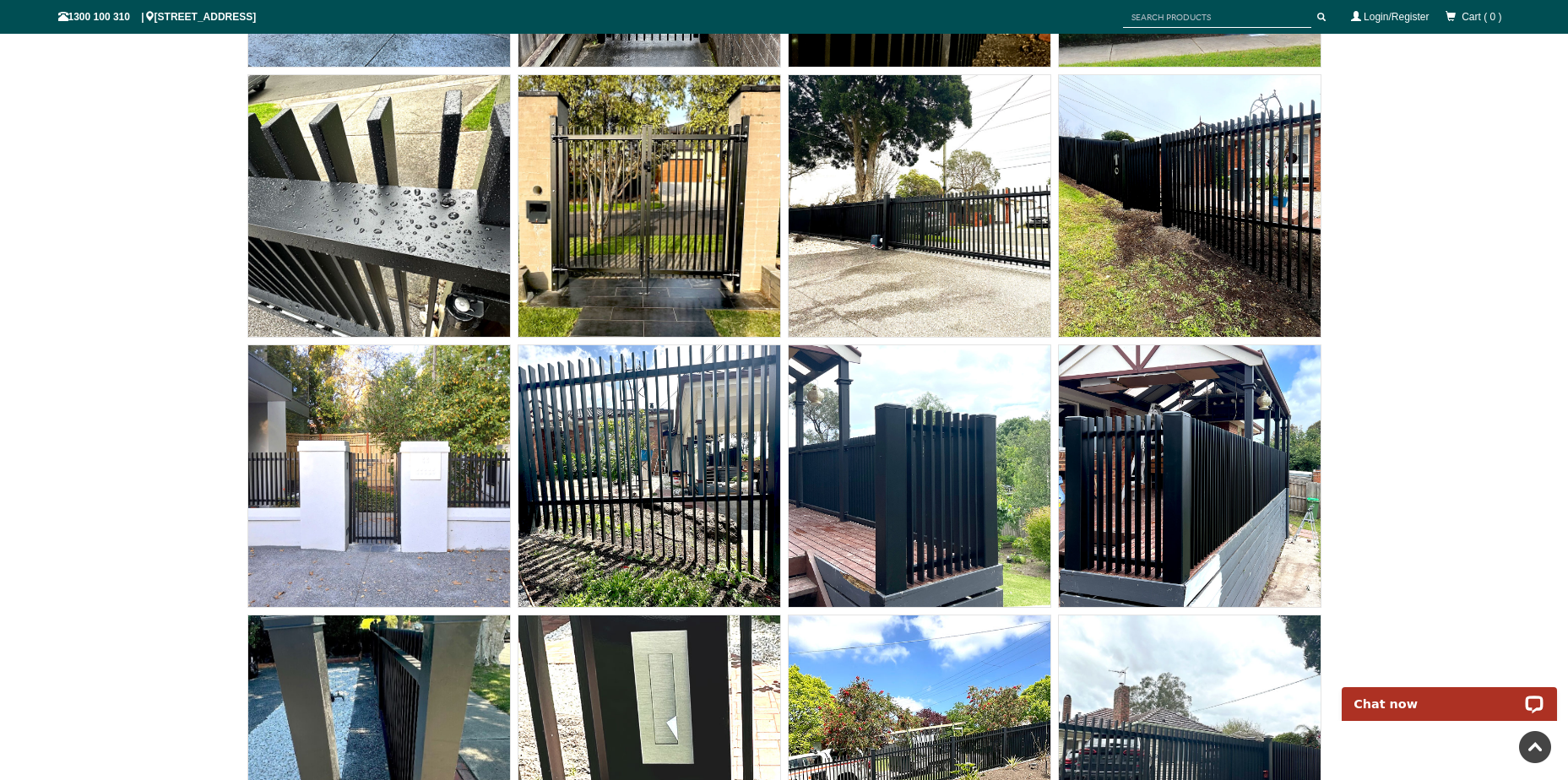
click at [363, 514] on img at bounding box center [379, 476] width 262 height 262
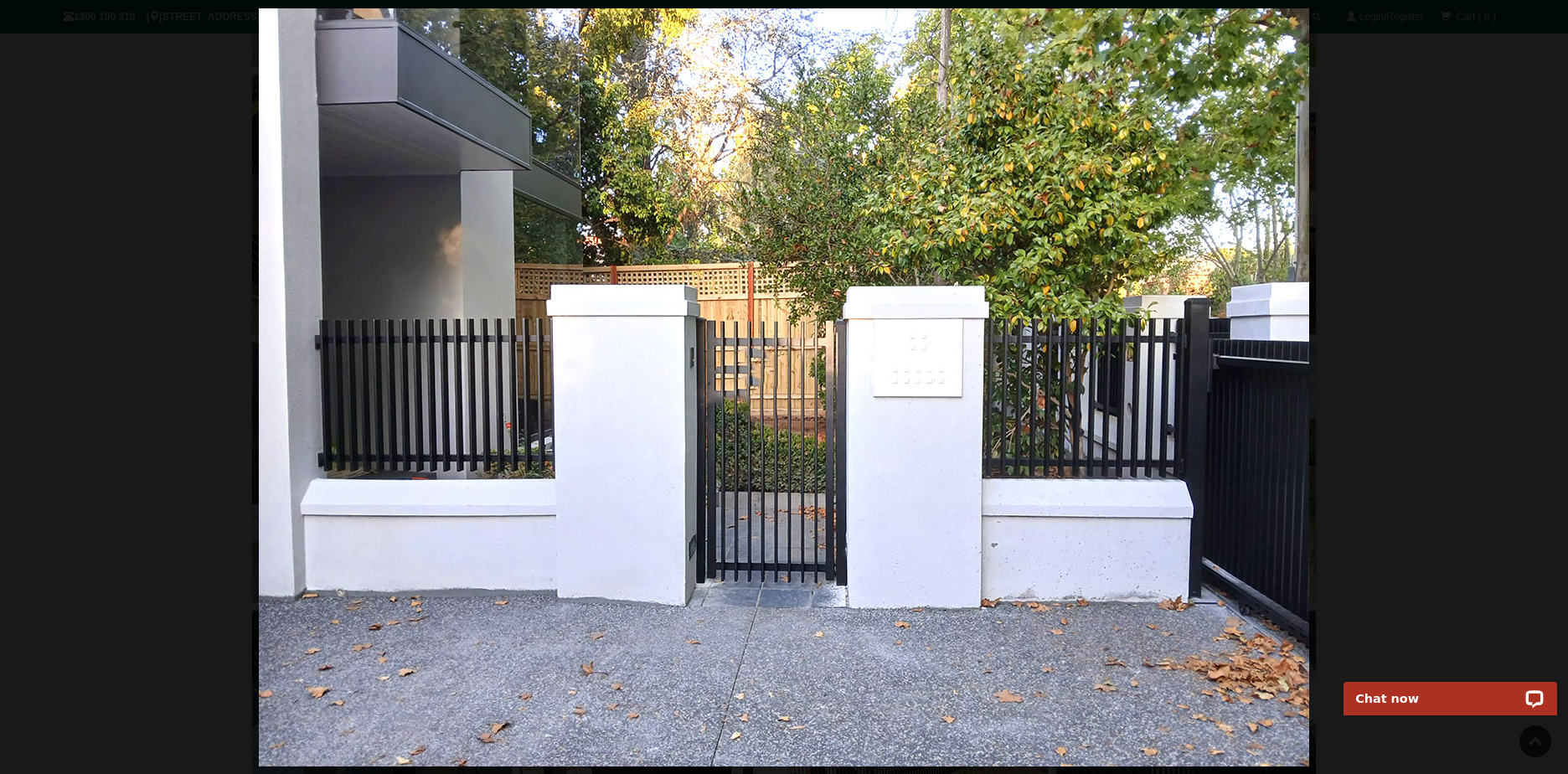
click at [748, 408] on img at bounding box center [784, 388] width 1051 height 758
click at [1540, 28] on span at bounding box center [1542, 25] width 25 height 25
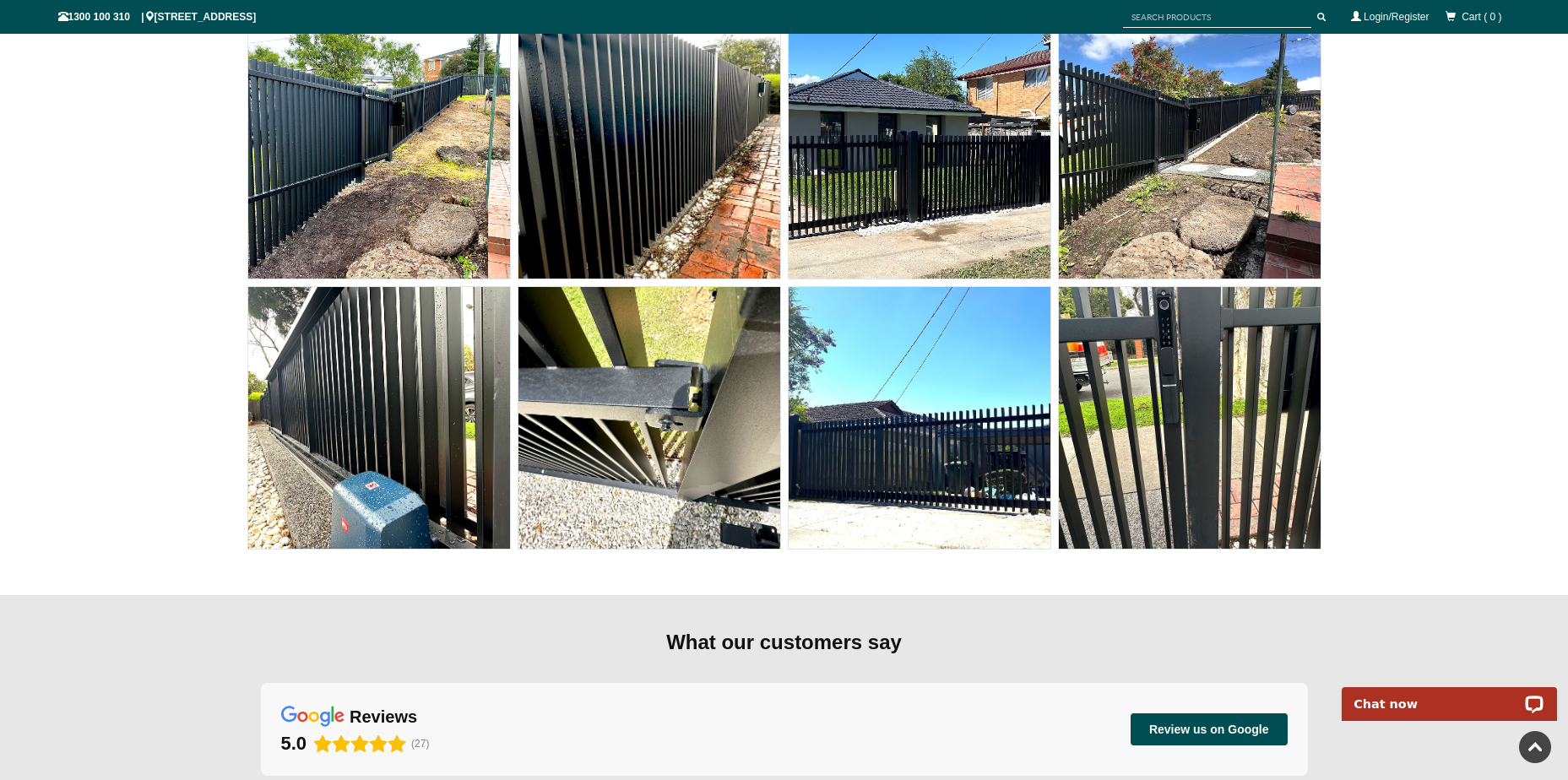
scroll to position [13288, 0]
